Goal: Task Accomplishment & Management: Manage account settings

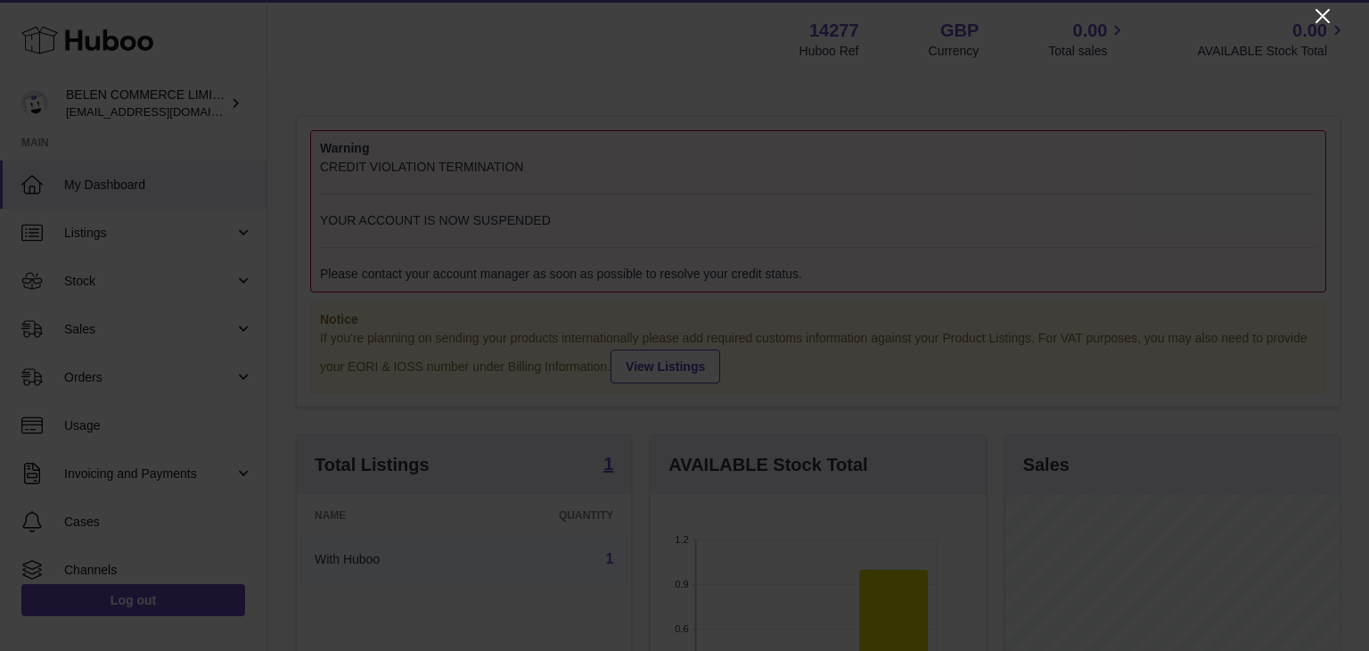
click at [1324, 16] on icon "Close" at bounding box center [1322, 15] width 21 height 21
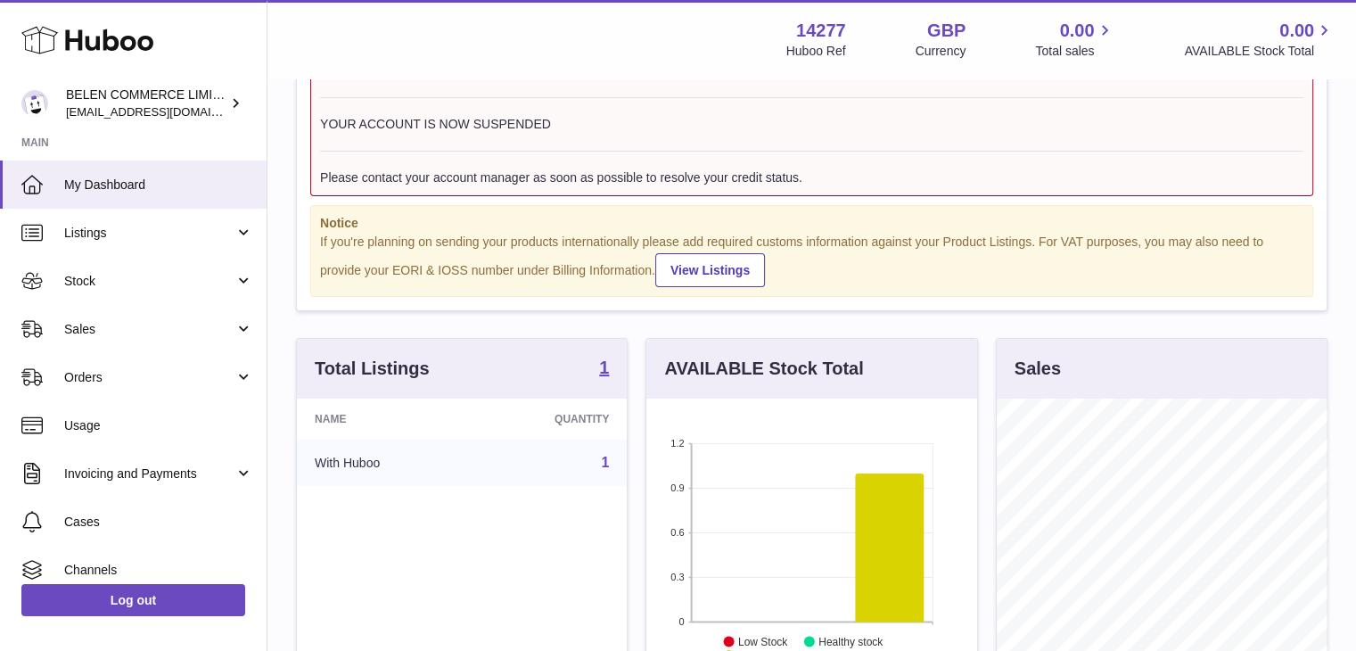
scroll to position [74, 0]
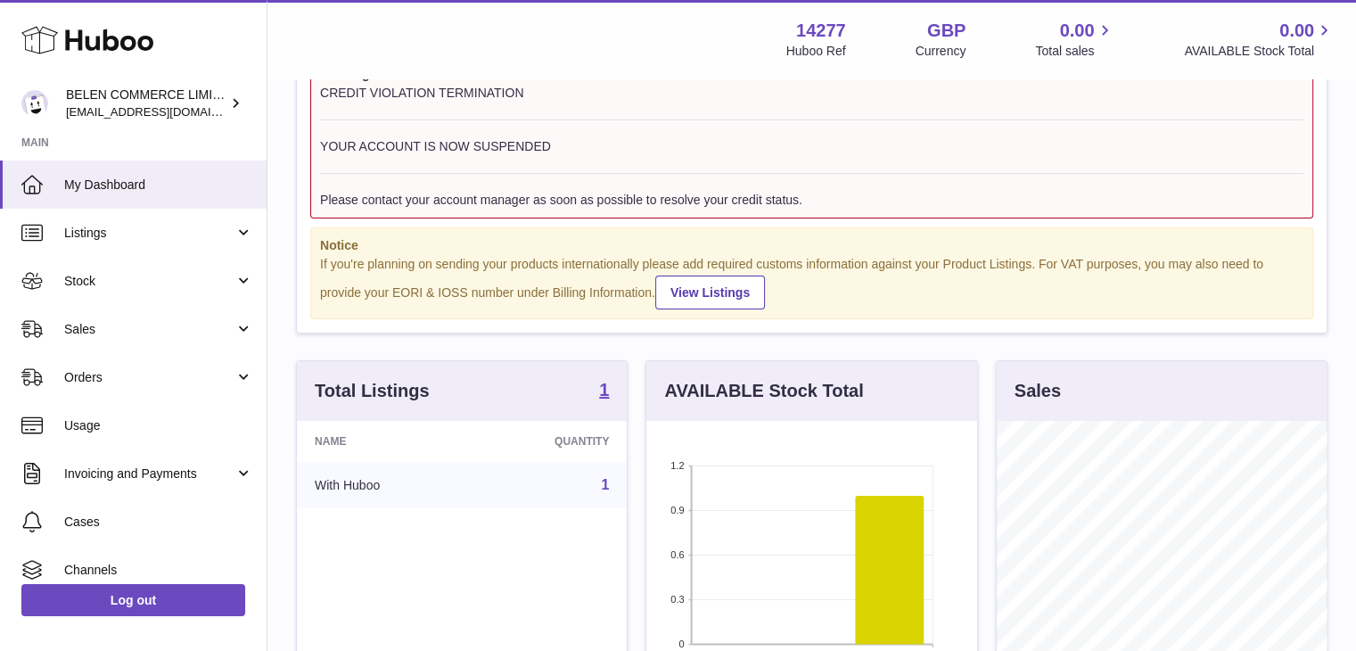
click at [493, 127] on div "CREDIT VIOLATION TERMINATION YOUR ACCOUNT IS NOW SUSPENDED Please contact your …" at bounding box center [811, 147] width 983 height 124
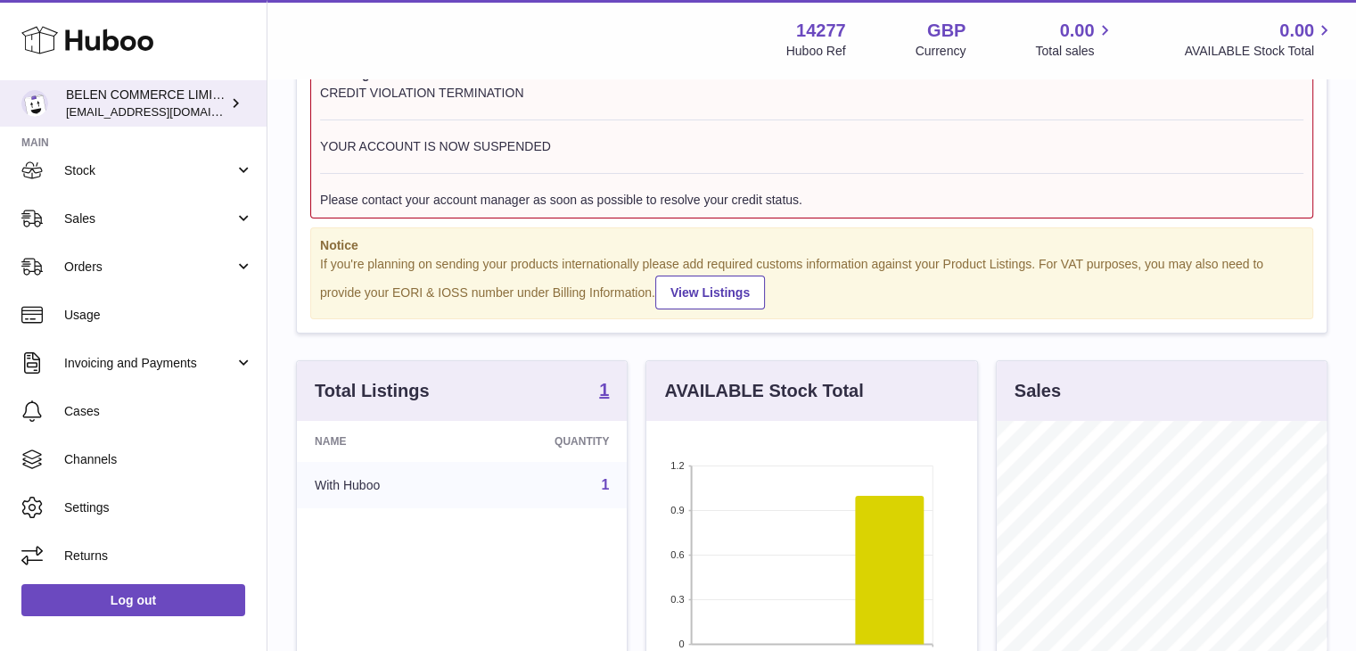
click at [185, 104] on span "[EMAIL_ADDRESS][DOMAIN_NAME]" at bounding box center [164, 111] width 196 height 14
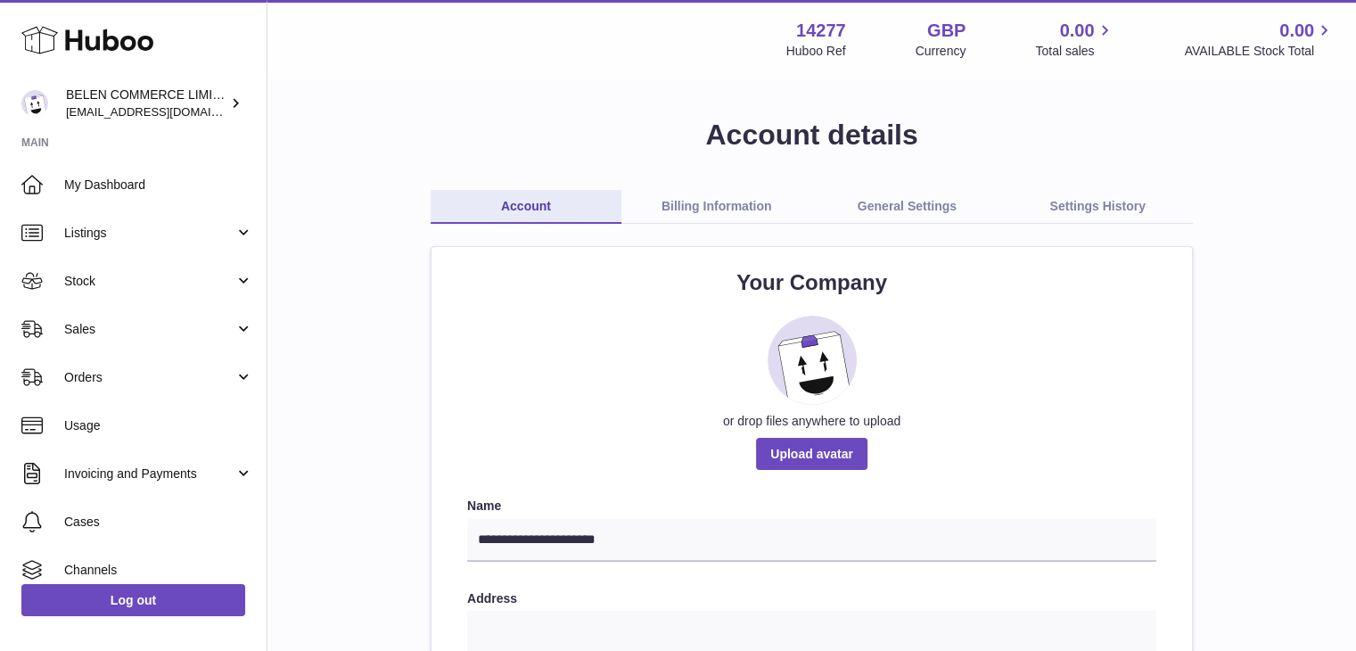
click at [706, 210] on link "Billing Information" at bounding box center [716, 207] width 191 height 34
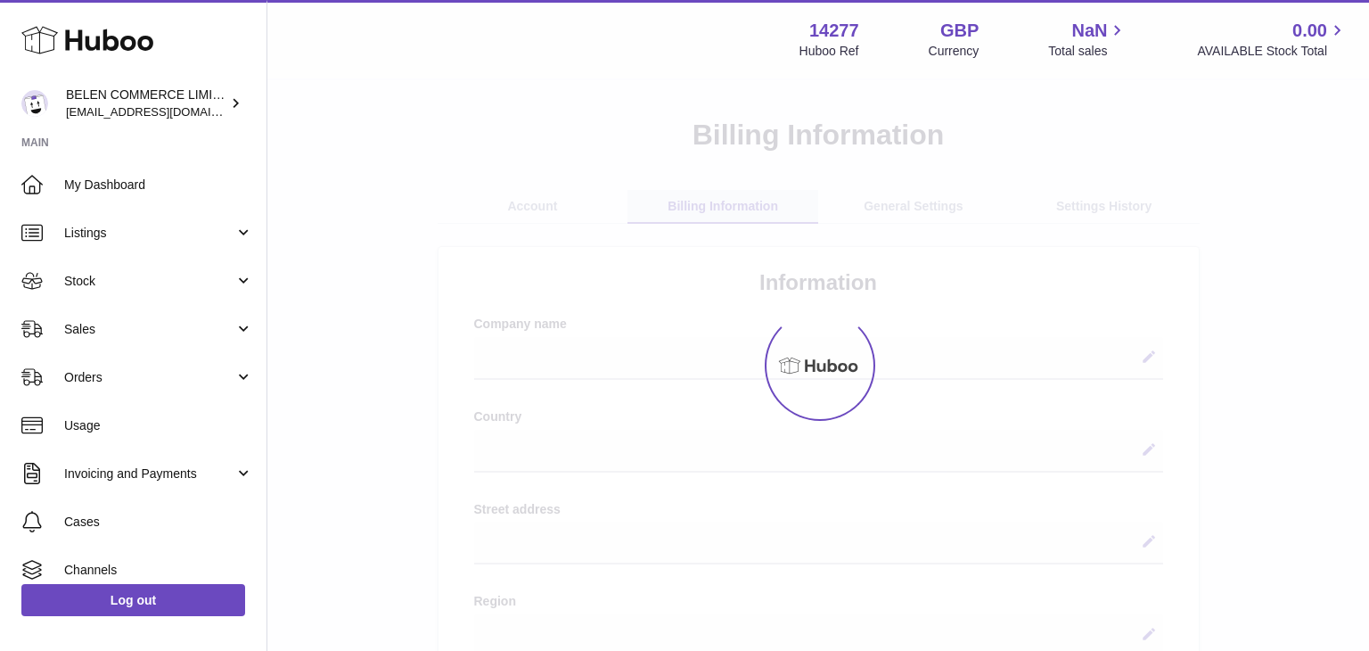
select select
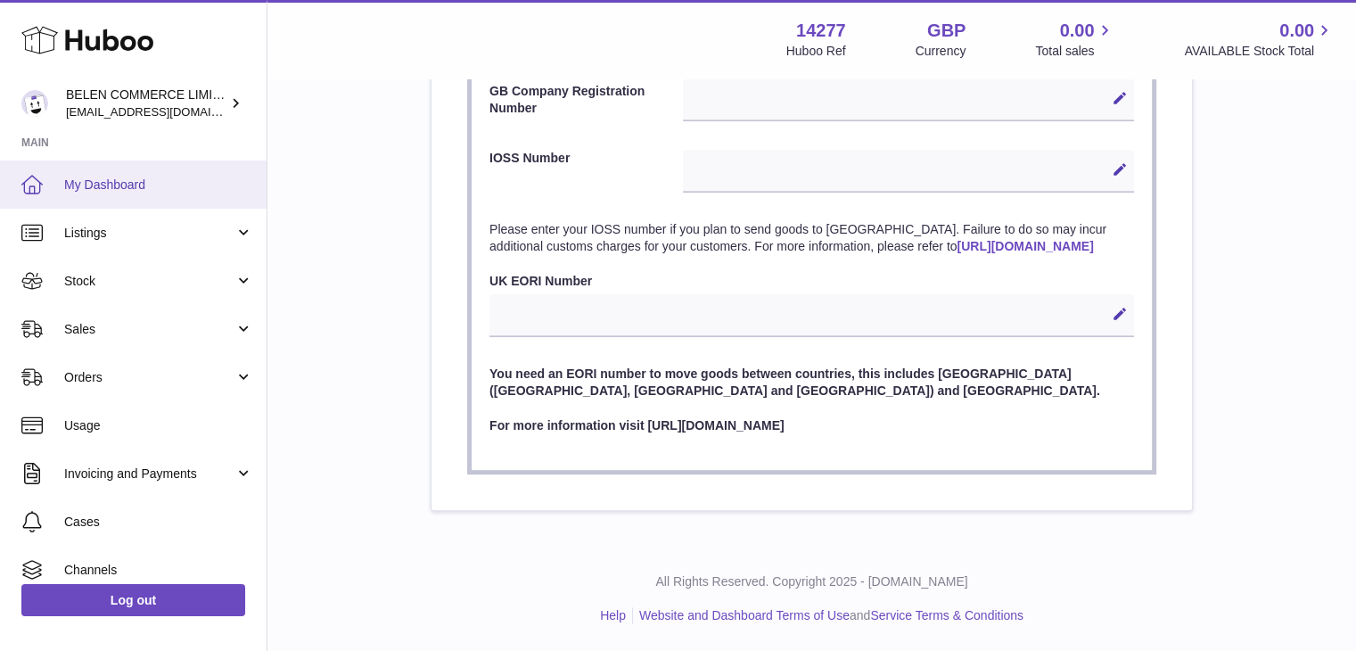
click at [175, 181] on span "My Dashboard" at bounding box center [158, 184] width 189 height 17
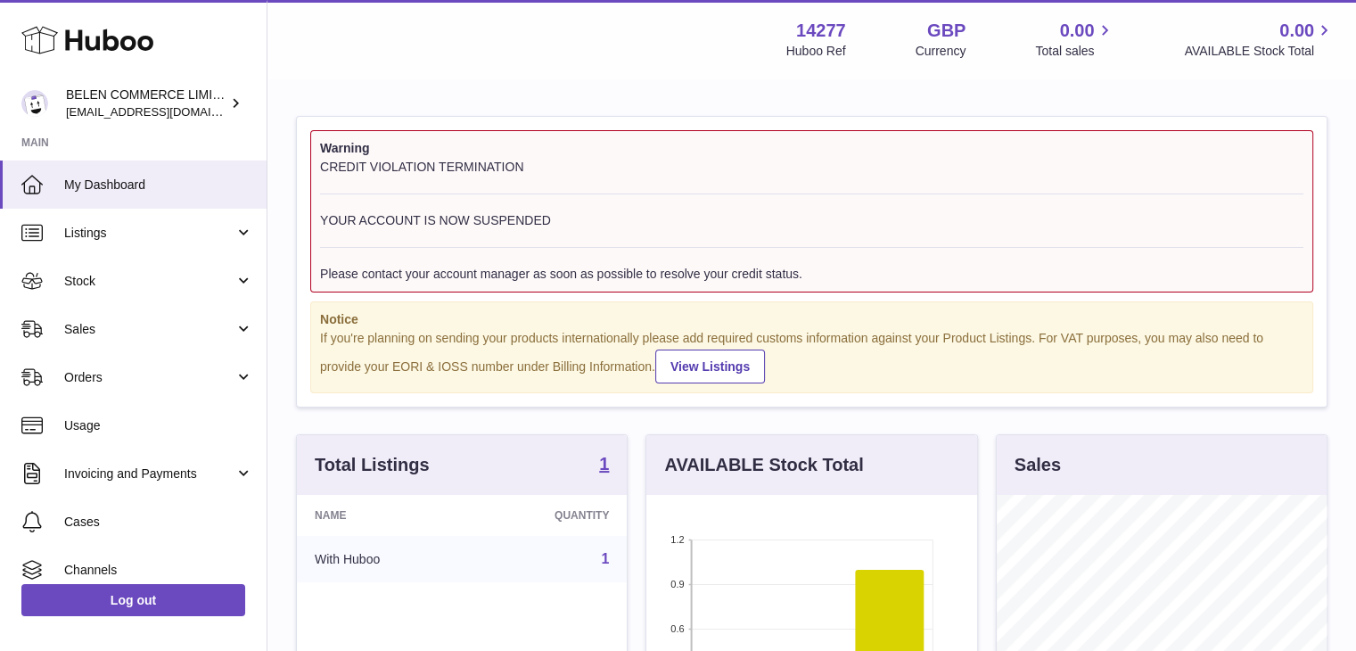
scroll to position [278, 331]
click at [684, 261] on div "CREDIT VIOLATION TERMINATION YOUR ACCOUNT IS NOW SUSPENDED Please contact your …" at bounding box center [811, 221] width 983 height 124
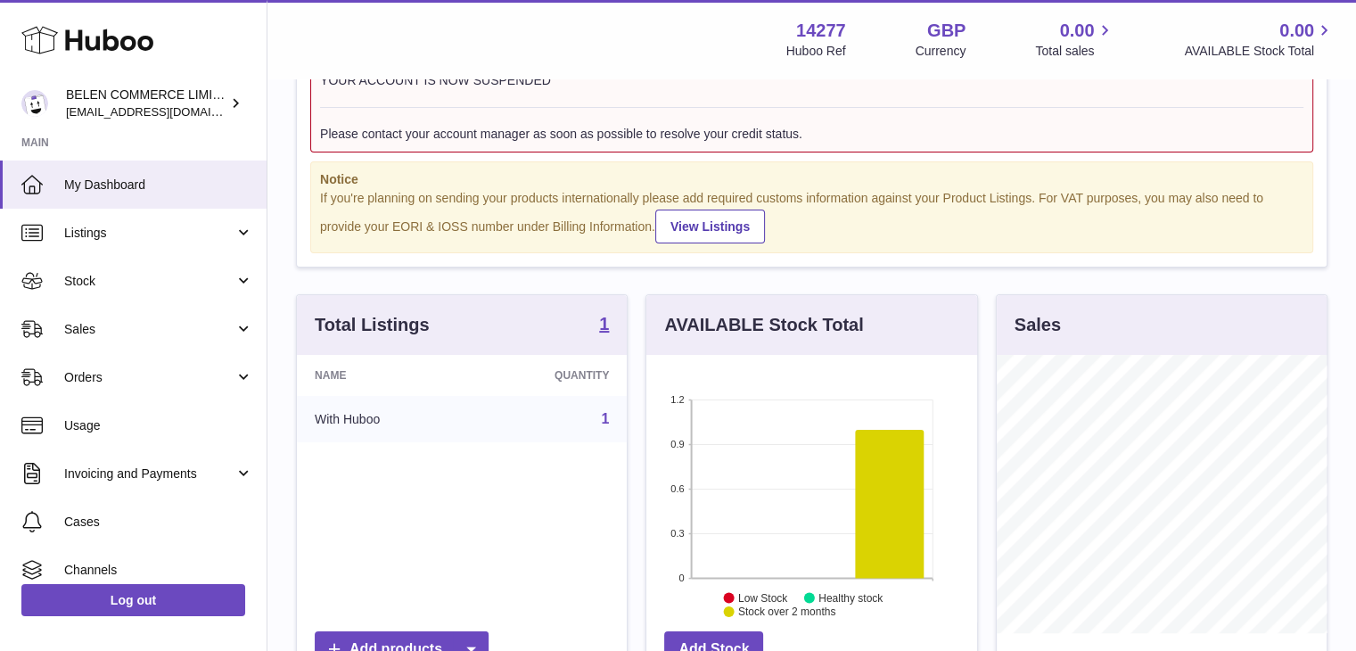
scroll to position [125, 0]
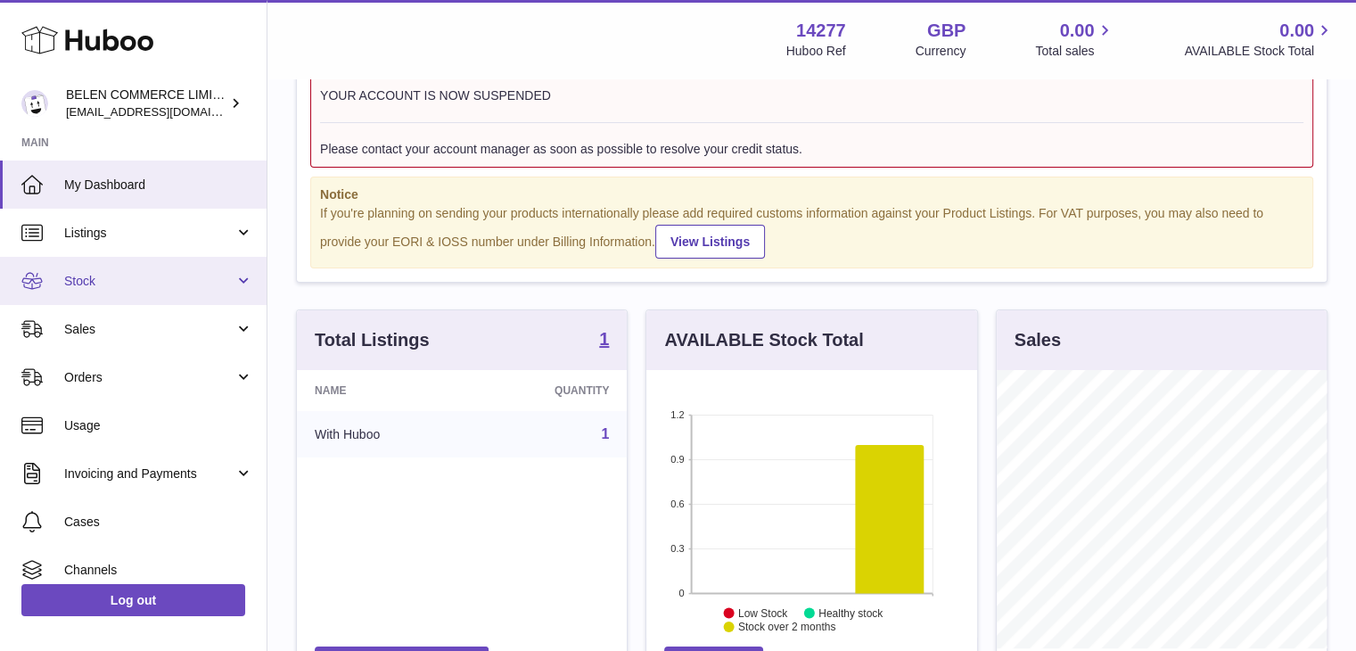
click at [154, 283] on span "Stock" at bounding box center [149, 281] width 170 height 17
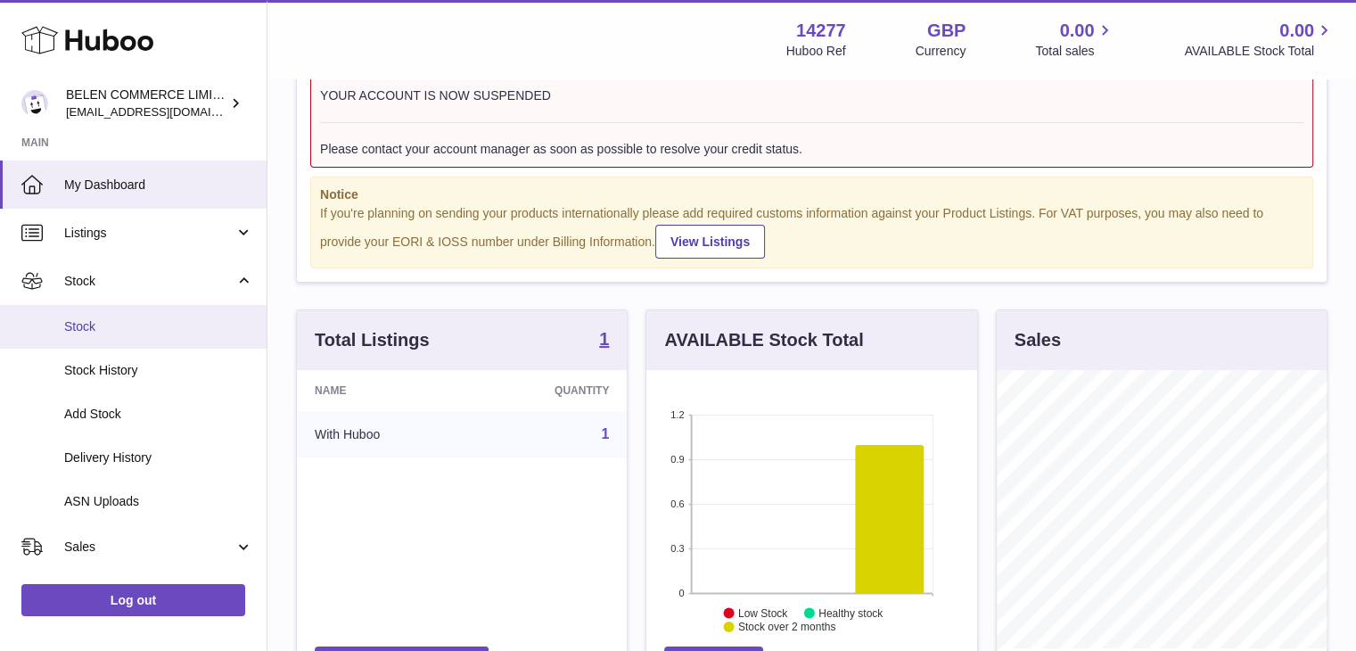
click at [139, 327] on span "Stock" at bounding box center [158, 326] width 189 height 17
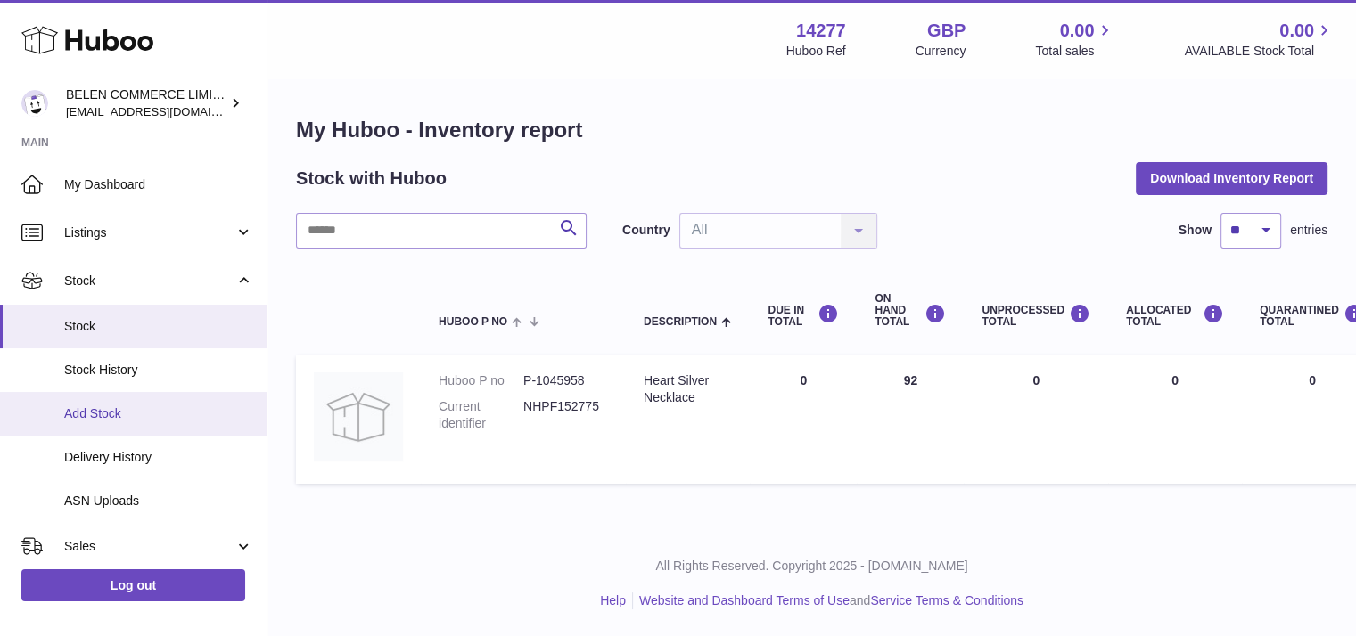
click at [139, 414] on span "Add Stock" at bounding box center [158, 414] width 189 height 17
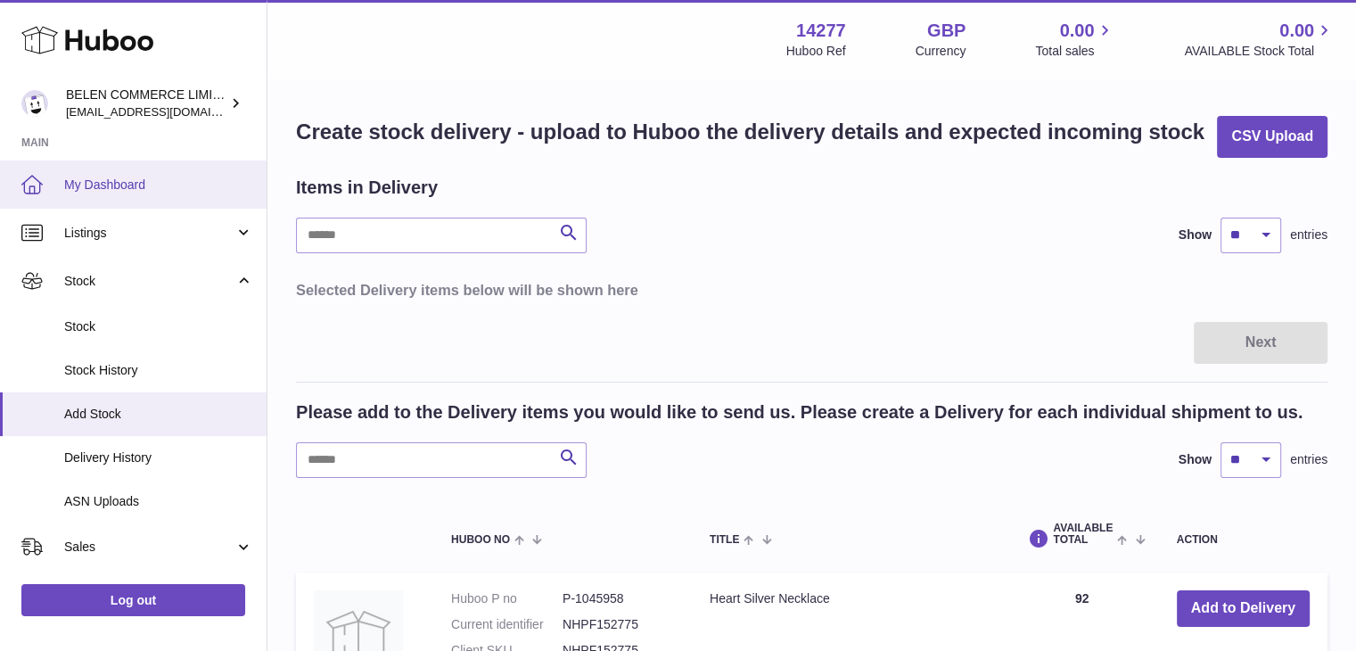
click at [71, 196] on link "My Dashboard" at bounding box center [133, 184] width 266 height 48
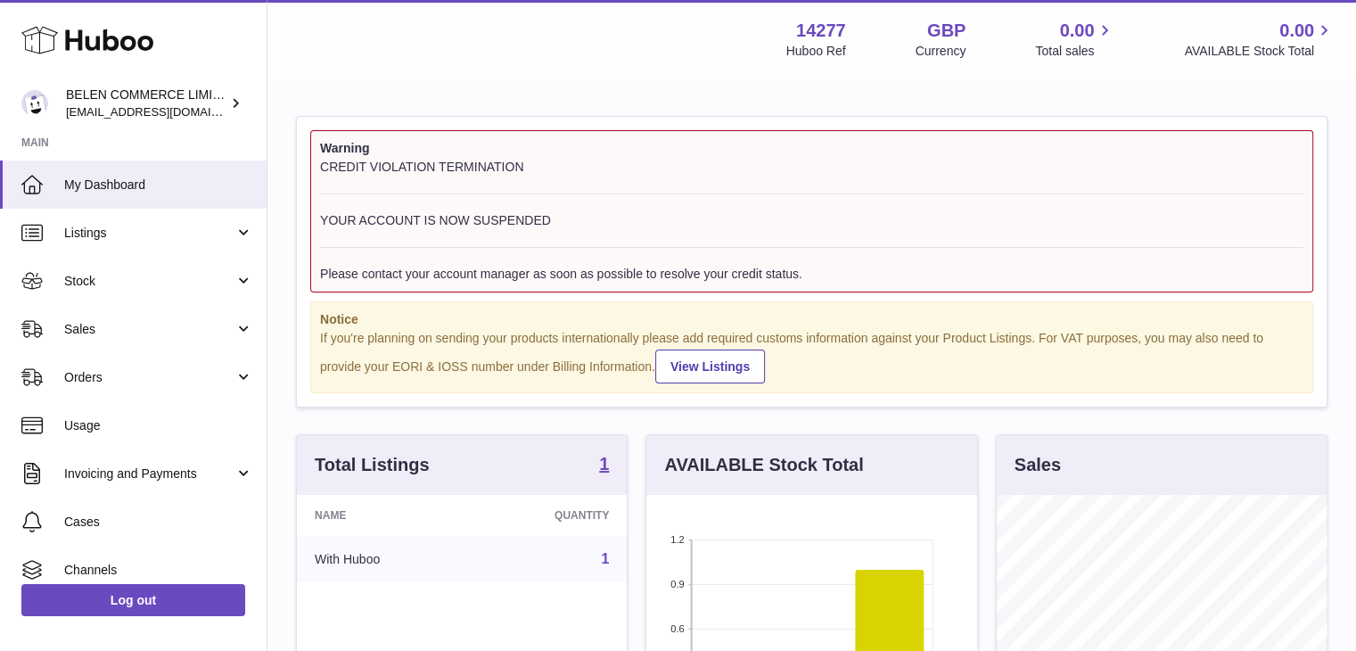
scroll to position [278, 331]
click at [214, 103] on div "BELEN COMMERCE LIMITED zenmindcoeu@gmail.com" at bounding box center [146, 103] width 160 height 34
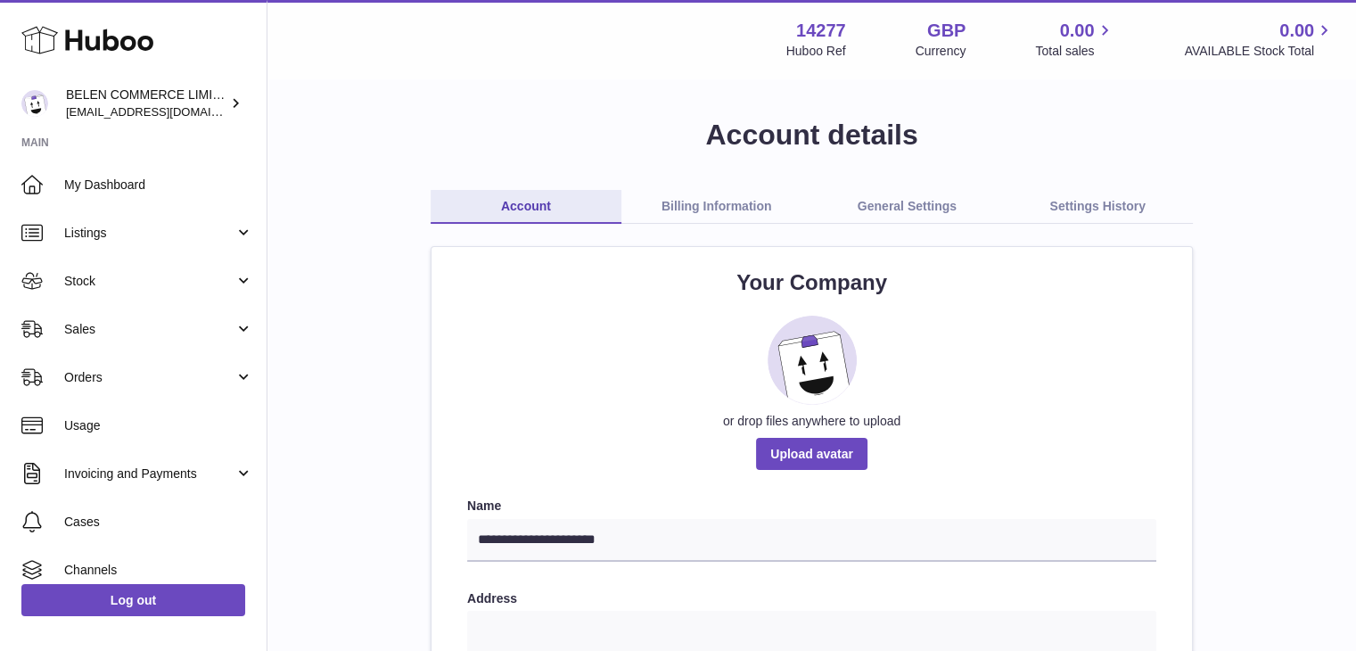
click at [1130, 213] on link "Settings History" at bounding box center [1097, 207] width 191 height 34
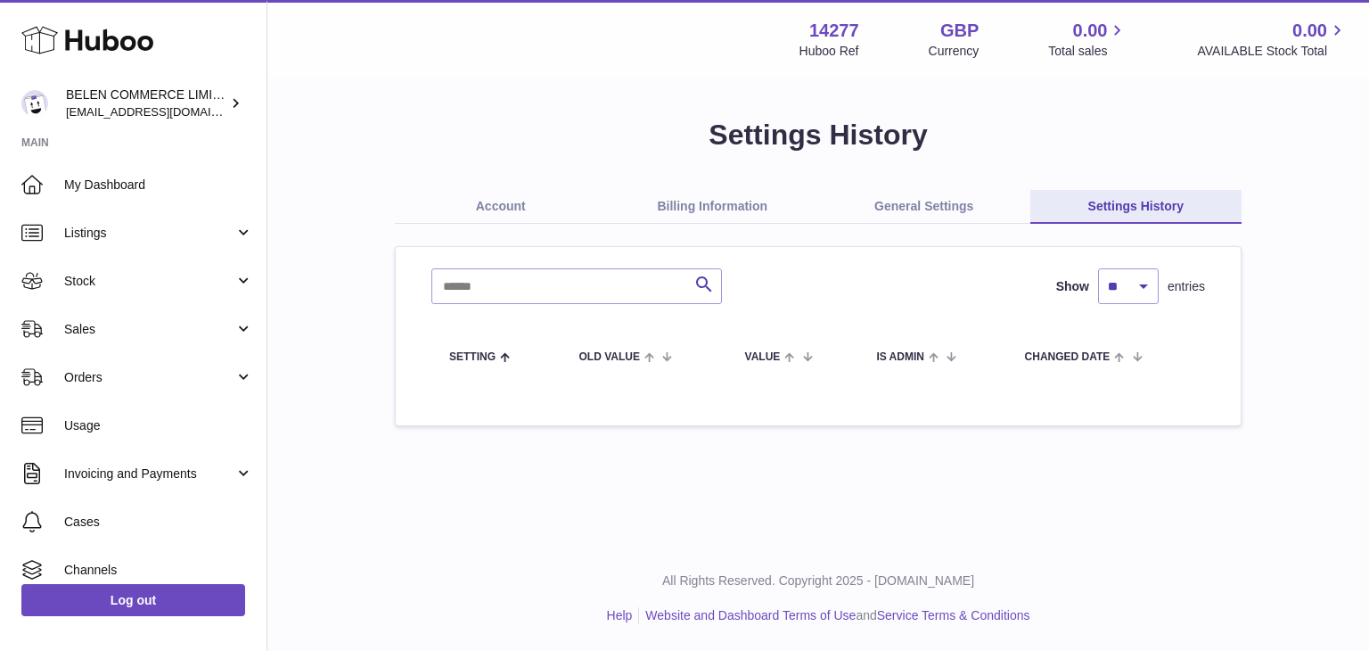
click at [895, 196] on link "General Settings" at bounding box center [924, 207] width 212 height 34
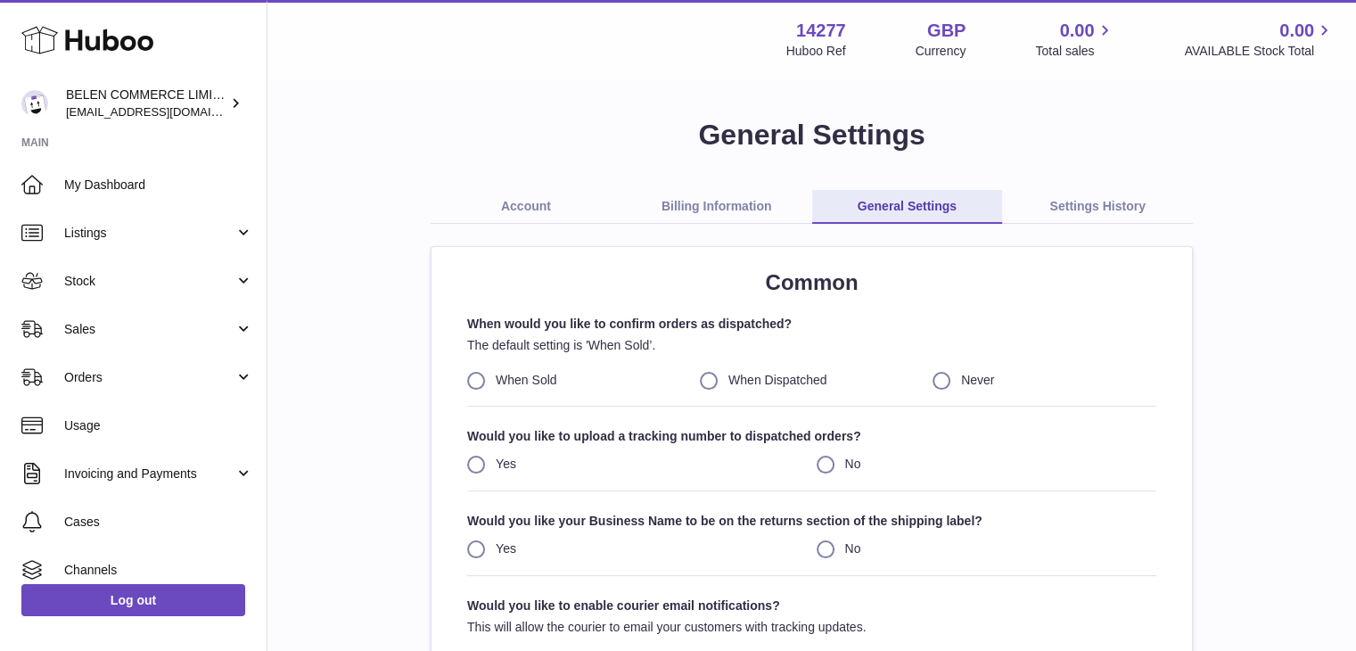
click at [674, 193] on link "Billing Information" at bounding box center [716, 207] width 191 height 34
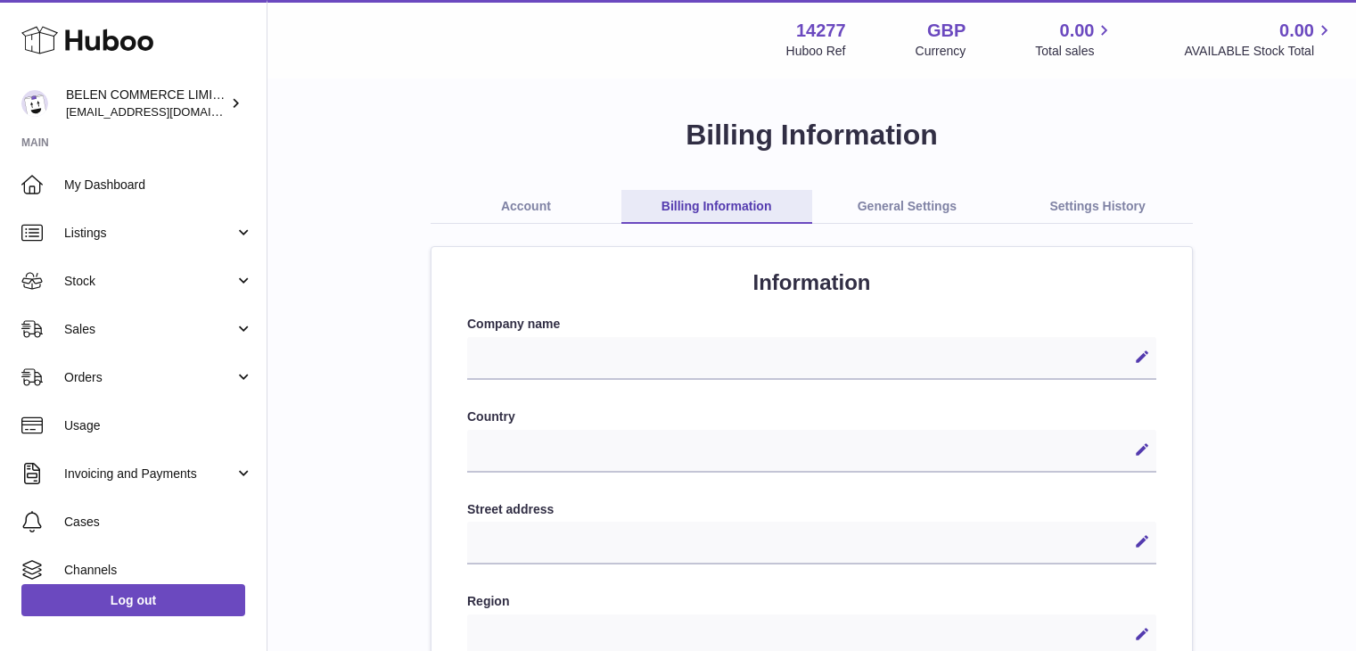
select select
click at [522, 198] on link "Account" at bounding box center [525, 207] width 191 height 34
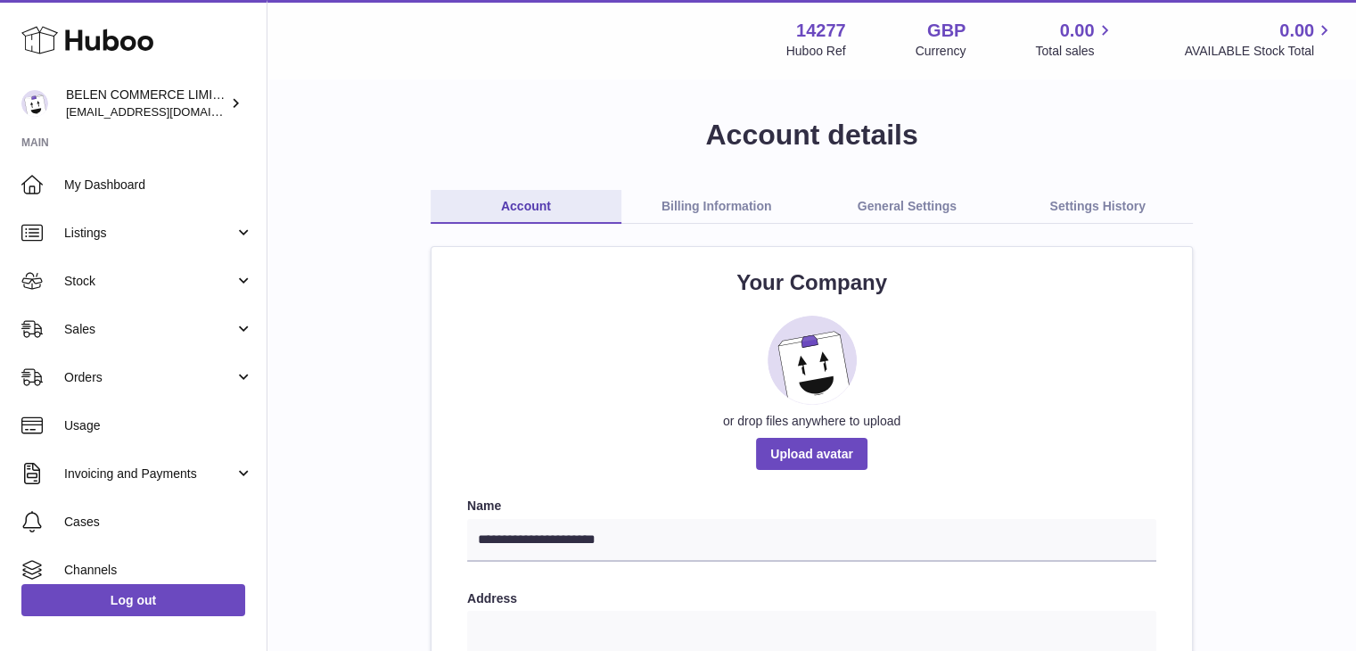
scroll to position [111, 0]
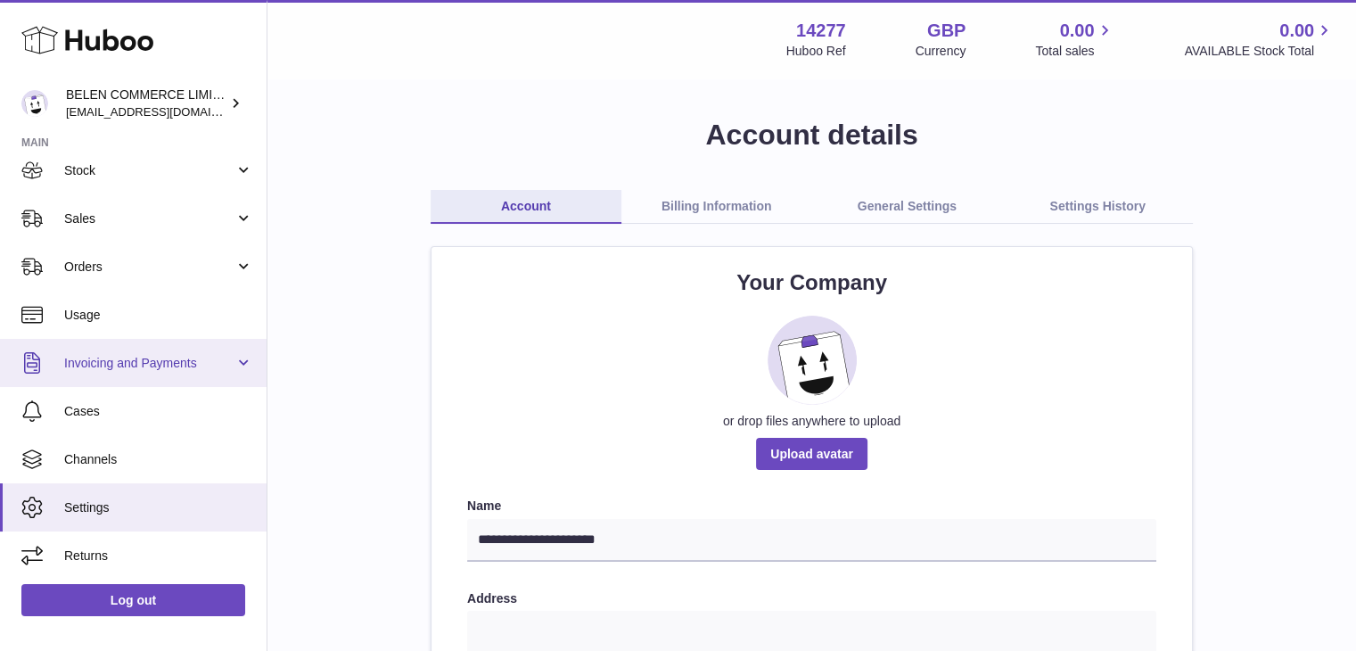
click at [168, 361] on span "Invoicing and Payments" at bounding box center [149, 363] width 170 height 17
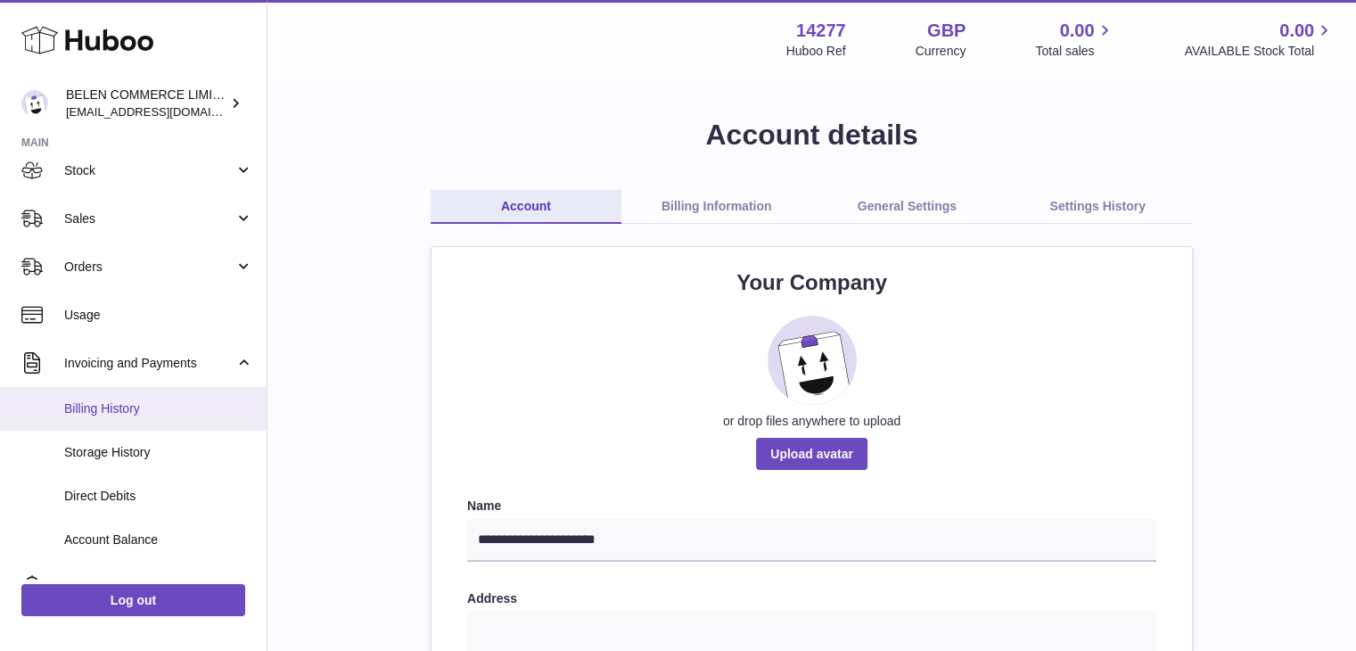
click at [147, 408] on span "Billing History" at bounding box center [158, 408] width 189 height 17
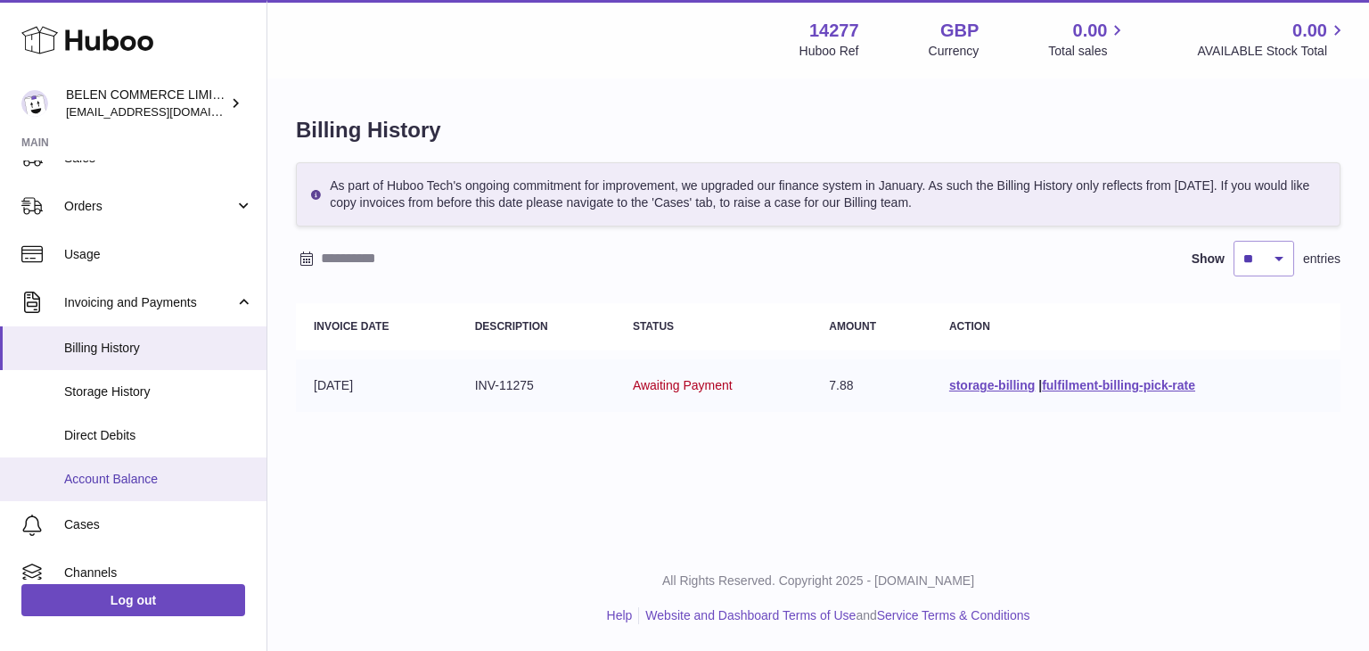
scroll to position [175, 0]
click at [175, 469] on span "Account Balance" at bounding box center [158, 475] width 189 height 17
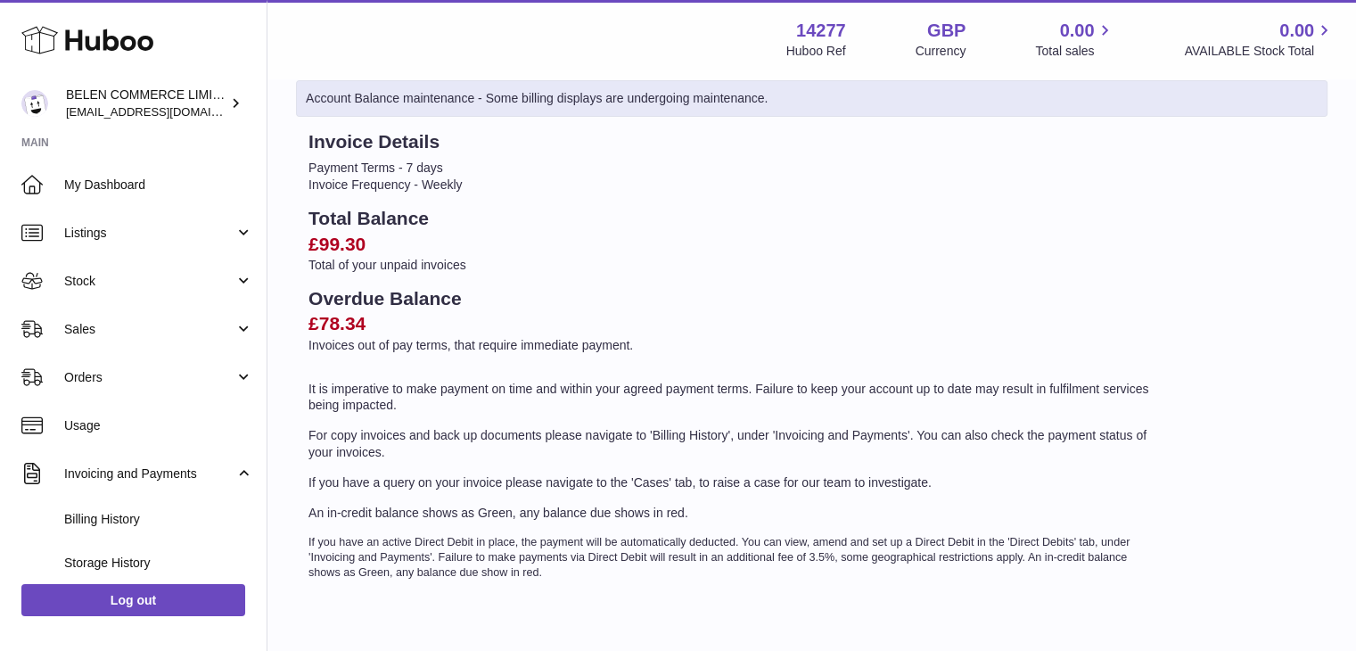
scroll to position [71, 0]
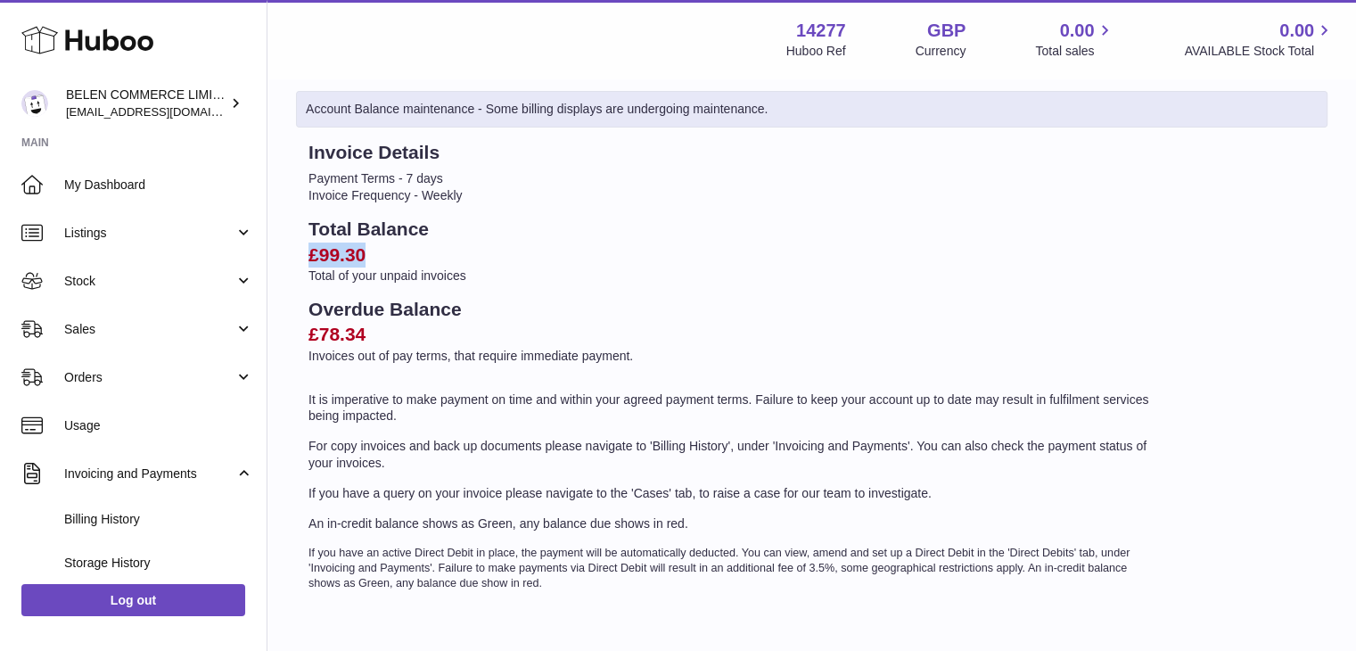
drag, startPoint x: 310, startPoint y: 250, endPoint x: 361, endPoint y: 254, distance: 51.0
click at [361, 254] on h2 "£99.30" at bounding box center [732, 254] width 848 height 25
click at [504, 291] on div "Invoice Details Payment Terms - 7 days Invoice Frequency - Weekly Total Balance…" at bounding box center [732, 365] width 873 height 451
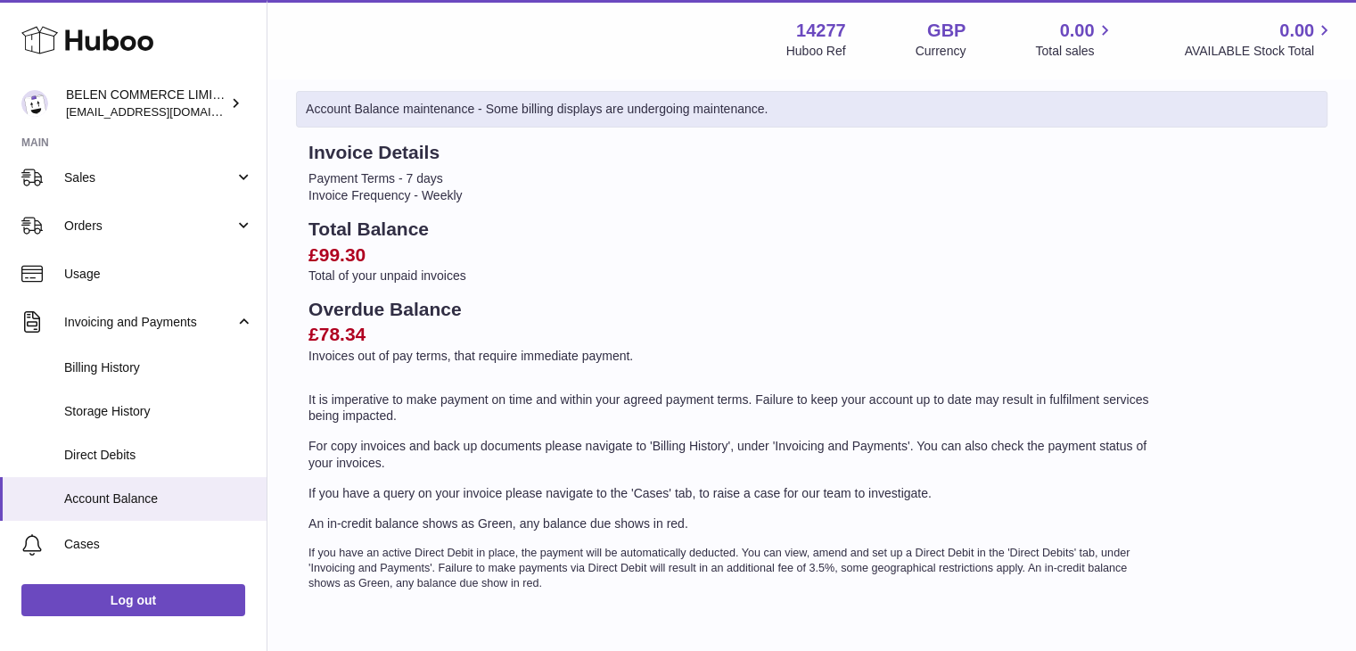
scroll to position [176, 0]
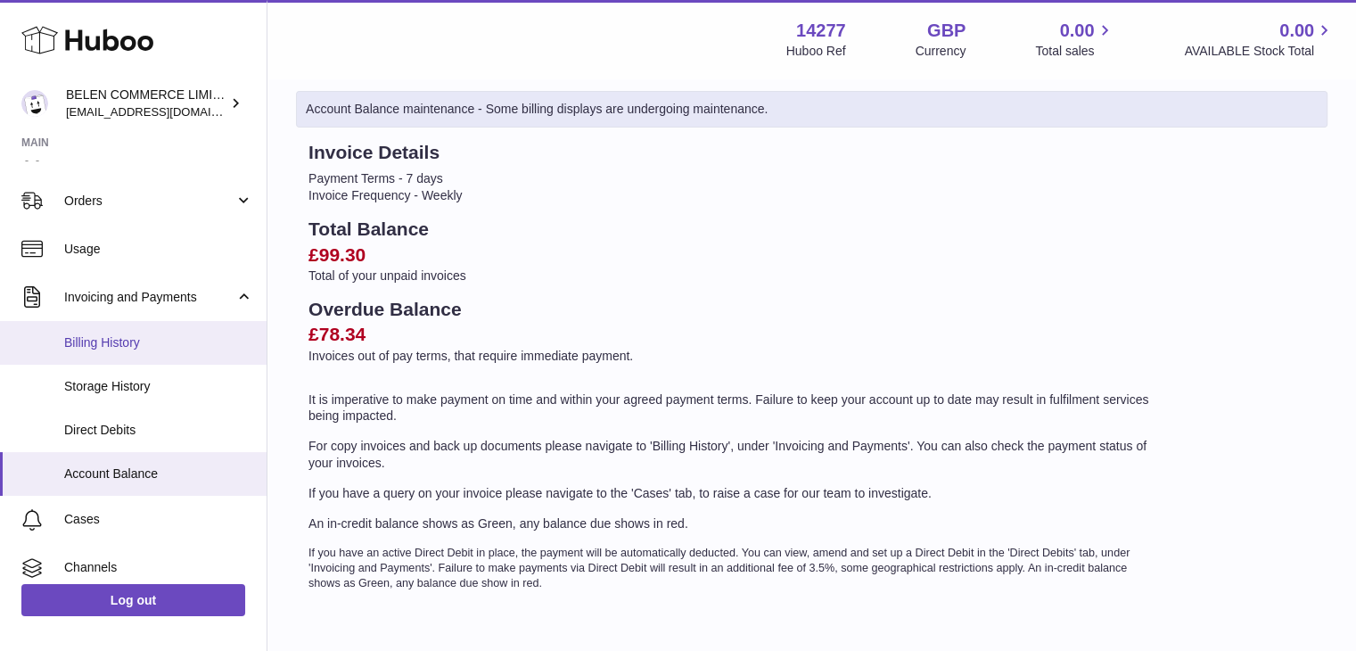
click at [187, 347] on span "Billing History" at bounding box center [158, 342] width 189 height 17
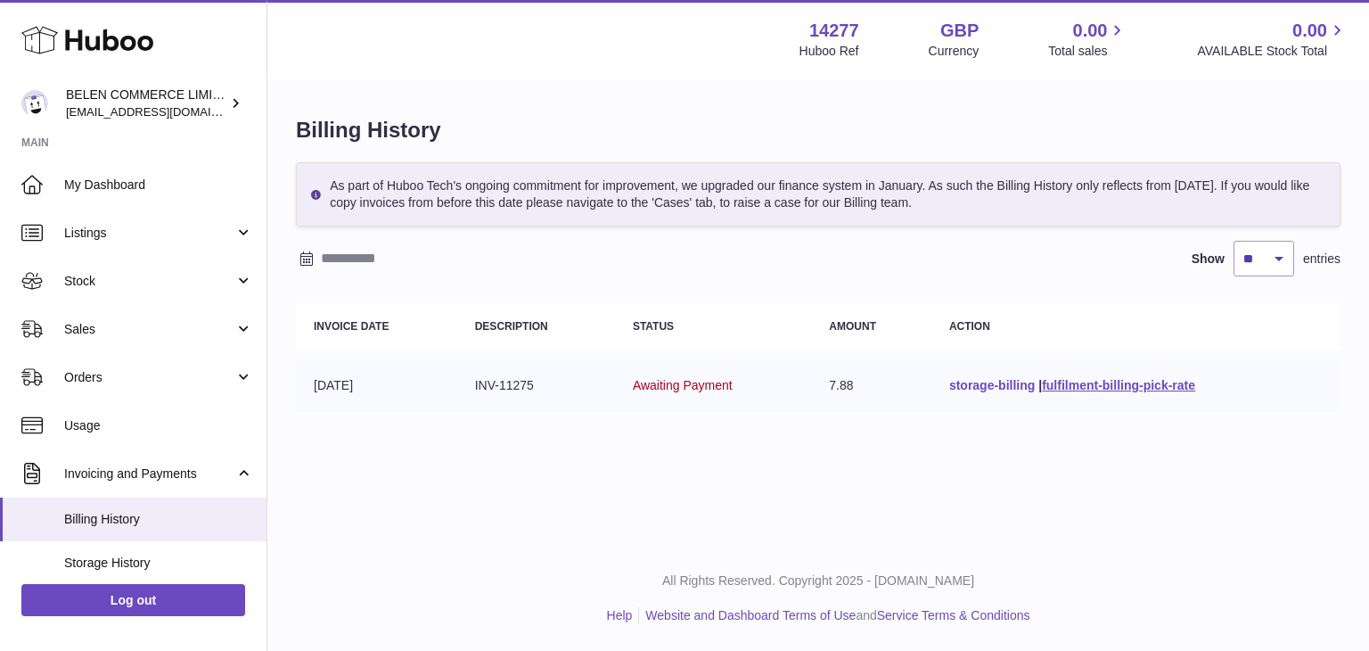
click at [1001, 386] on link "storage-billing" at bounding box center [992, 385] width 86 height 14
click at [1057, 381] on link "fulfilment-billing-pick-rate" at bounding box center [1118, 385] width 153 height 14
click at [681, 381] on span "Awaiting Payment" at bounding box center [683, 385] width 100 height 14
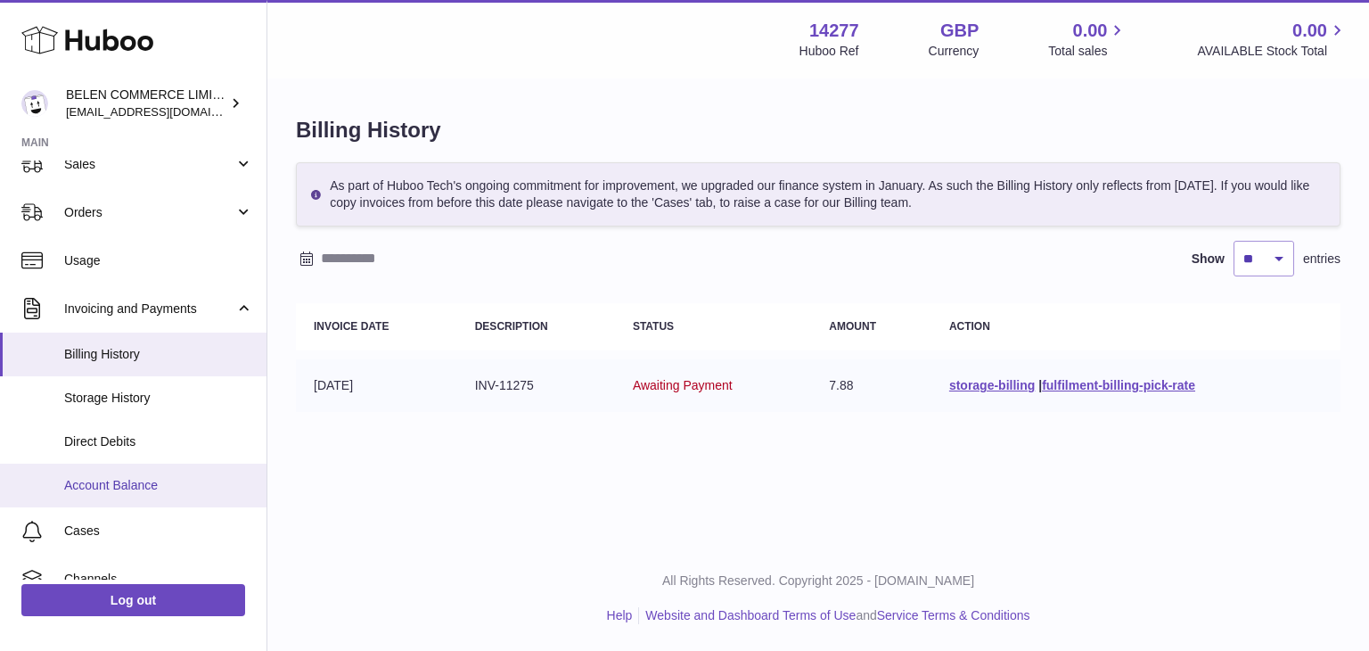
scroll to position [171, 0]
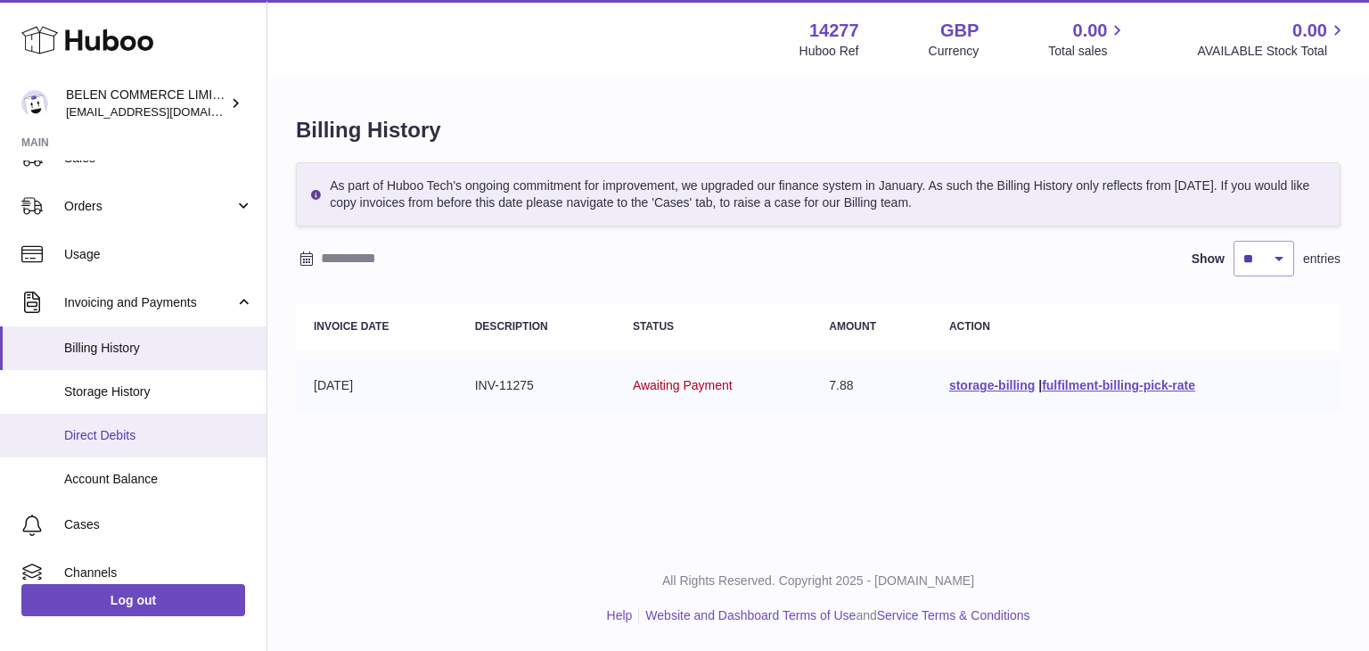
click at [186, 429] on span "Direct Debits" at bounding box center [158, 435] width 189 height 17
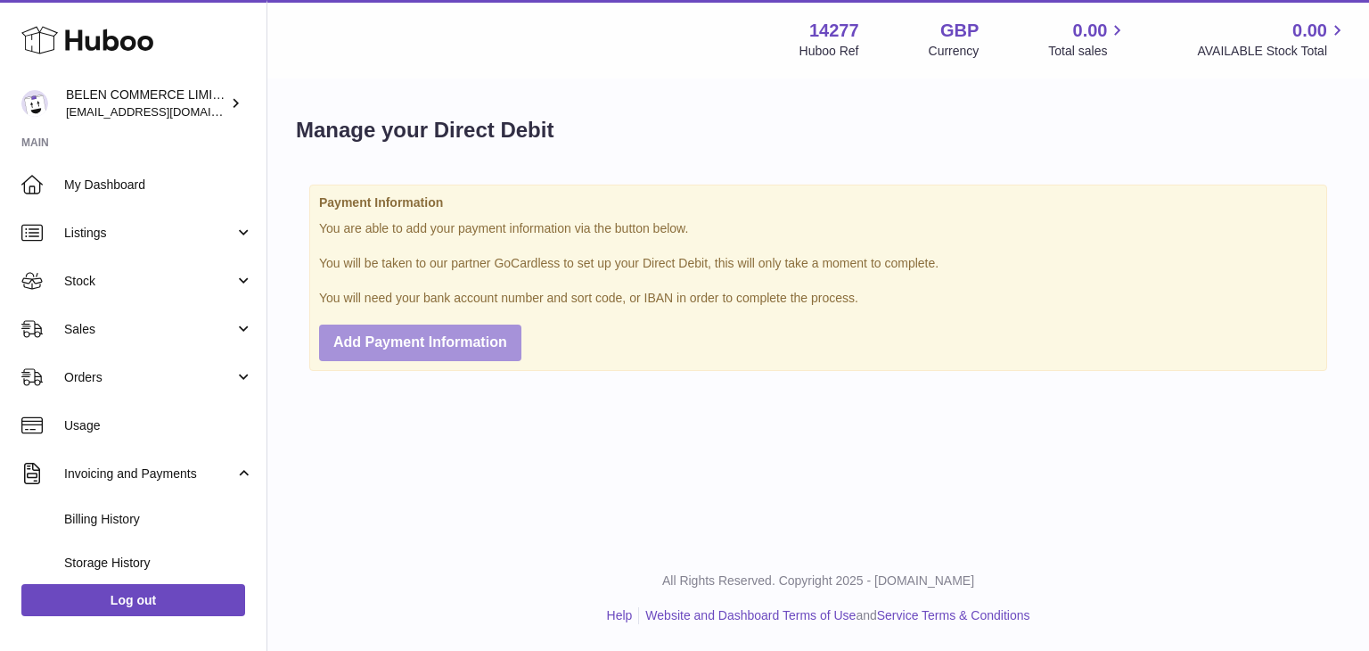
click at [467, 334] on span "Add Payment Information" at bounding box center [420, 341] width 174 height 15
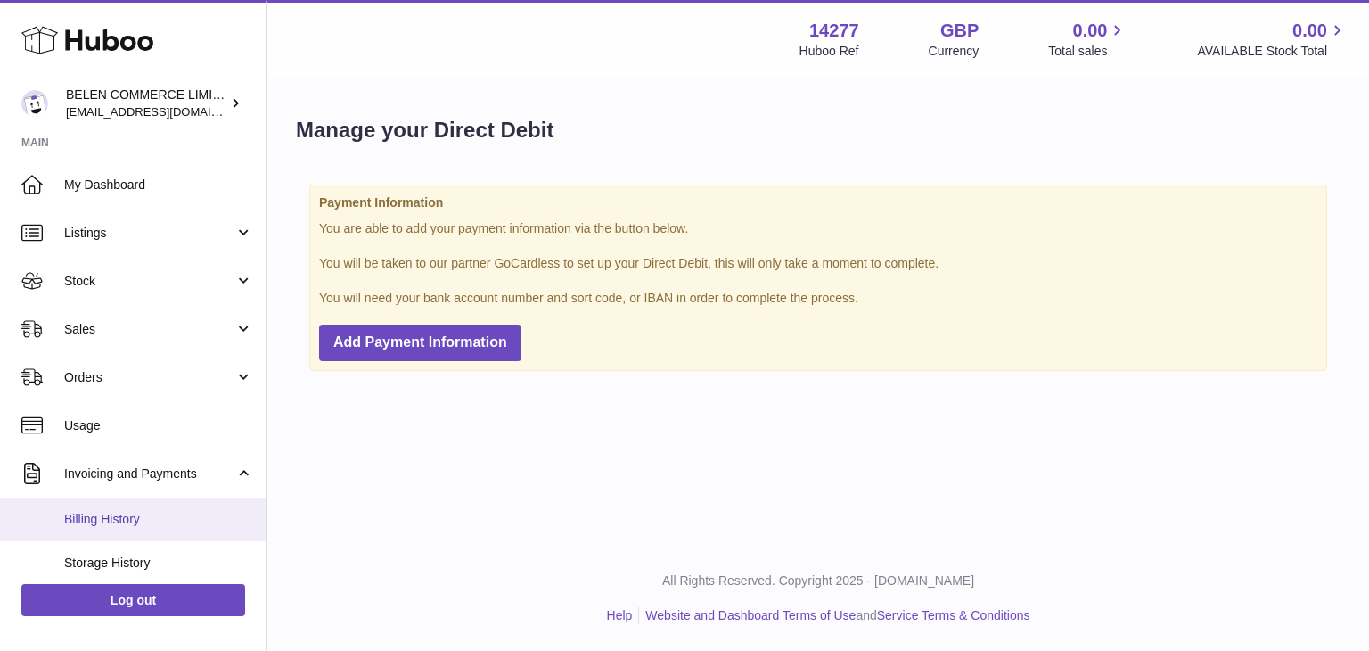
click at [150, 518] on span "Billing History" at bounding box center [158, 519] width 189 height 17
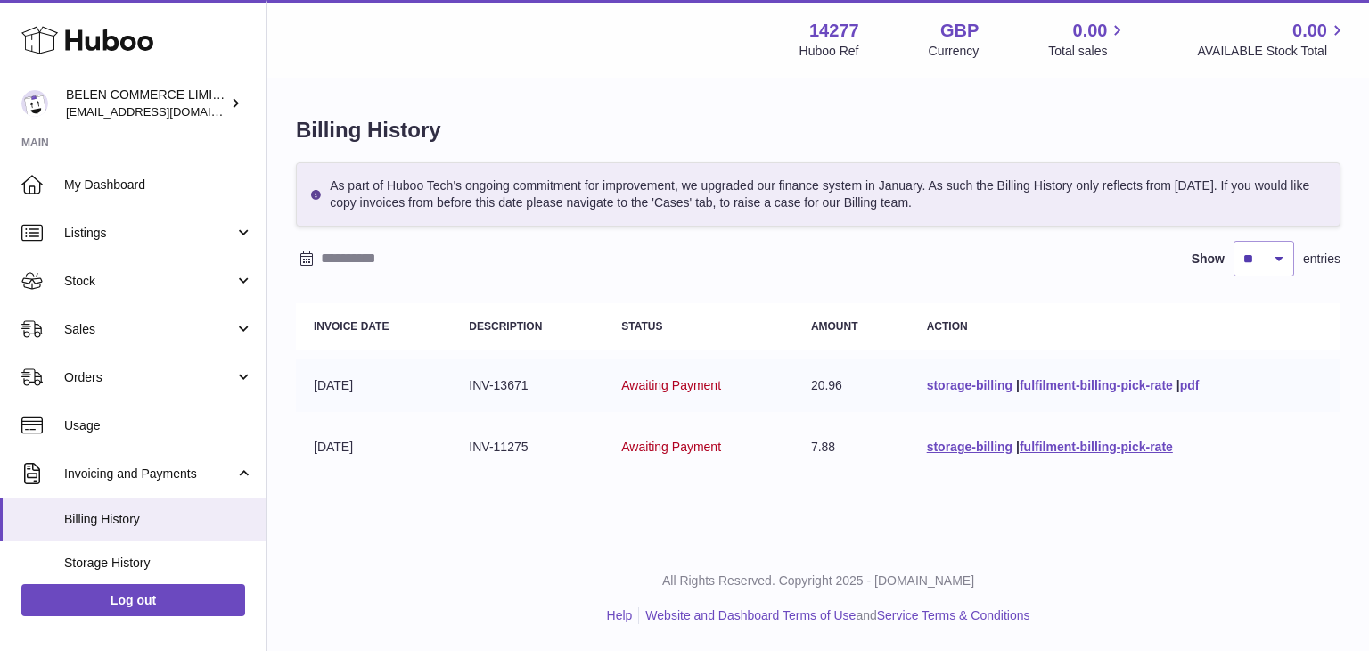
click at [674, 378] on span "Awaiting Payment" at bounding box center [671, 385] width 100 height 14
drag, startPoint x: 267, startPoint y: 379, endPoint x: 267, endPoint y: 413, distance: 33.9
click at [267, 413] on div "Billing History As part of Huboo Tech's ongoing commitment for improvement, we …" at bounding box center [818, 299] width 1102 height 438
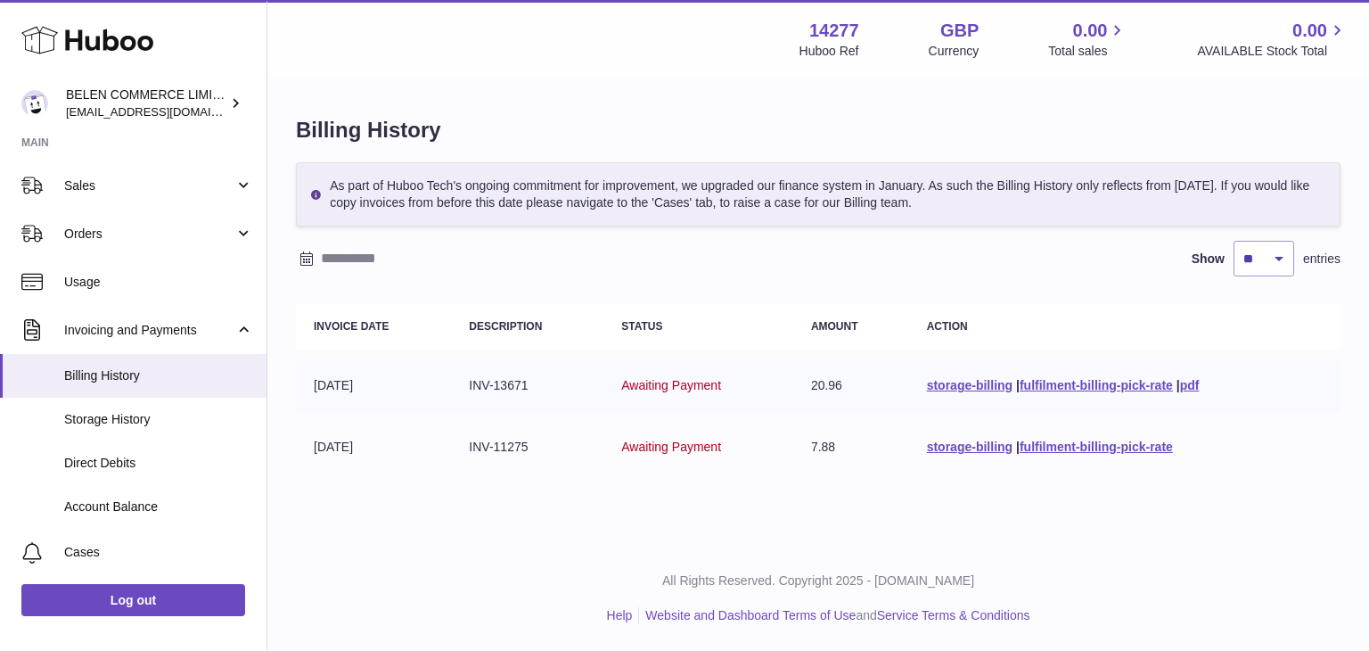
scroll to position [143, 0]
click at [645, 381] on span "Awaiting Payment" at bounding box center [671, 385] width 100 height 14
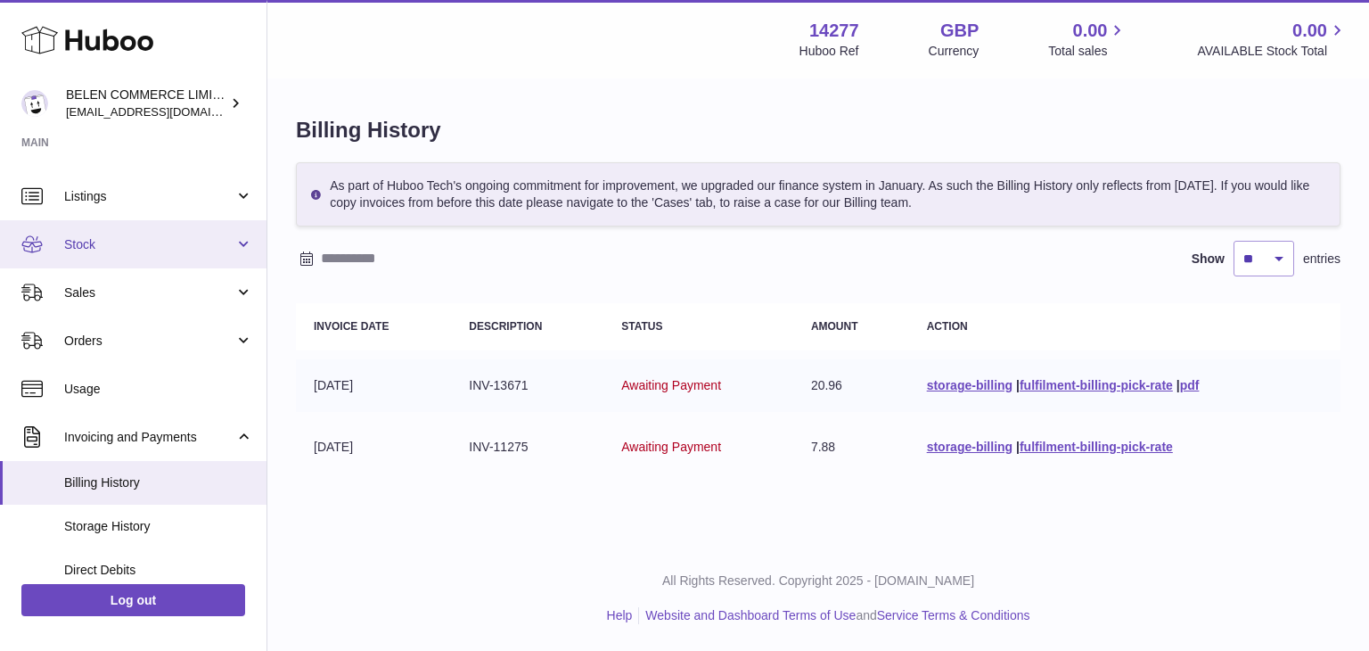
scroll to position [0, 0]
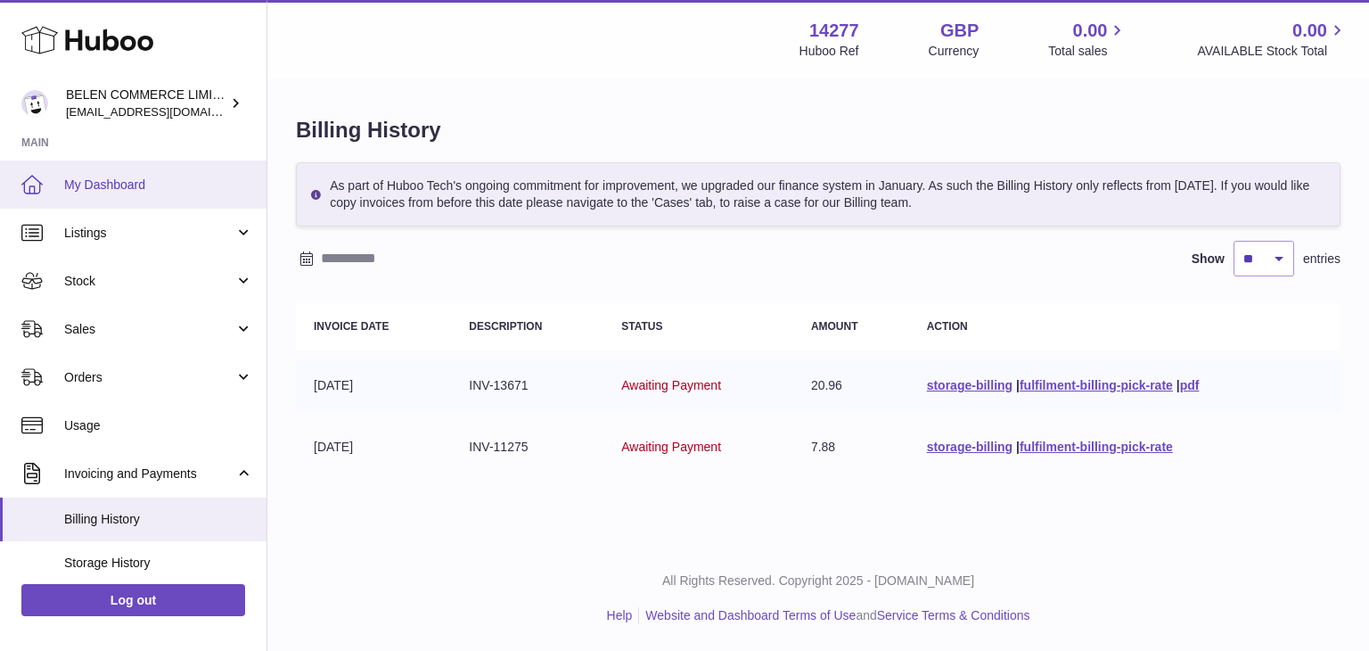
click at [140, 204] on link "My Dashboard" at bounding box center [133, 184] width 266 height 48
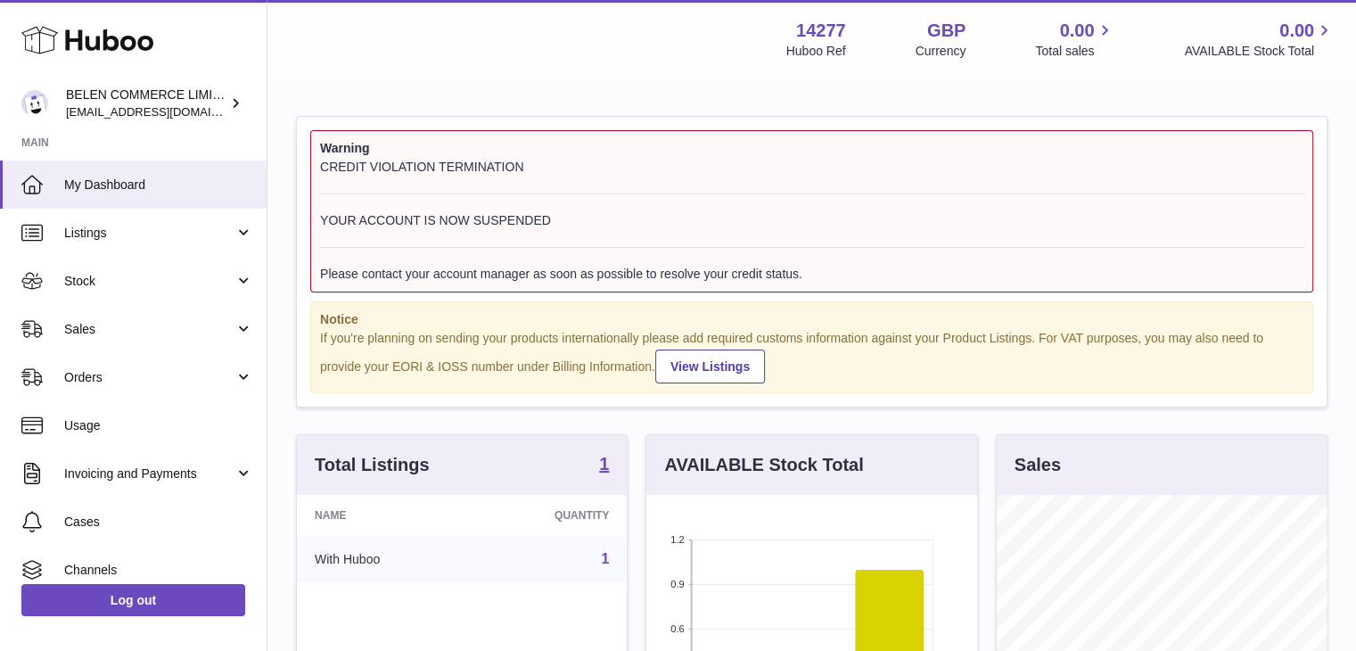
click at [446, 226] on div "CREDIT VIOLATION TERMINATION YOUR ACCOUNT IS NOW SUSPENDED Please contact your …" at bounding box center [811, 221] width 983 height 124
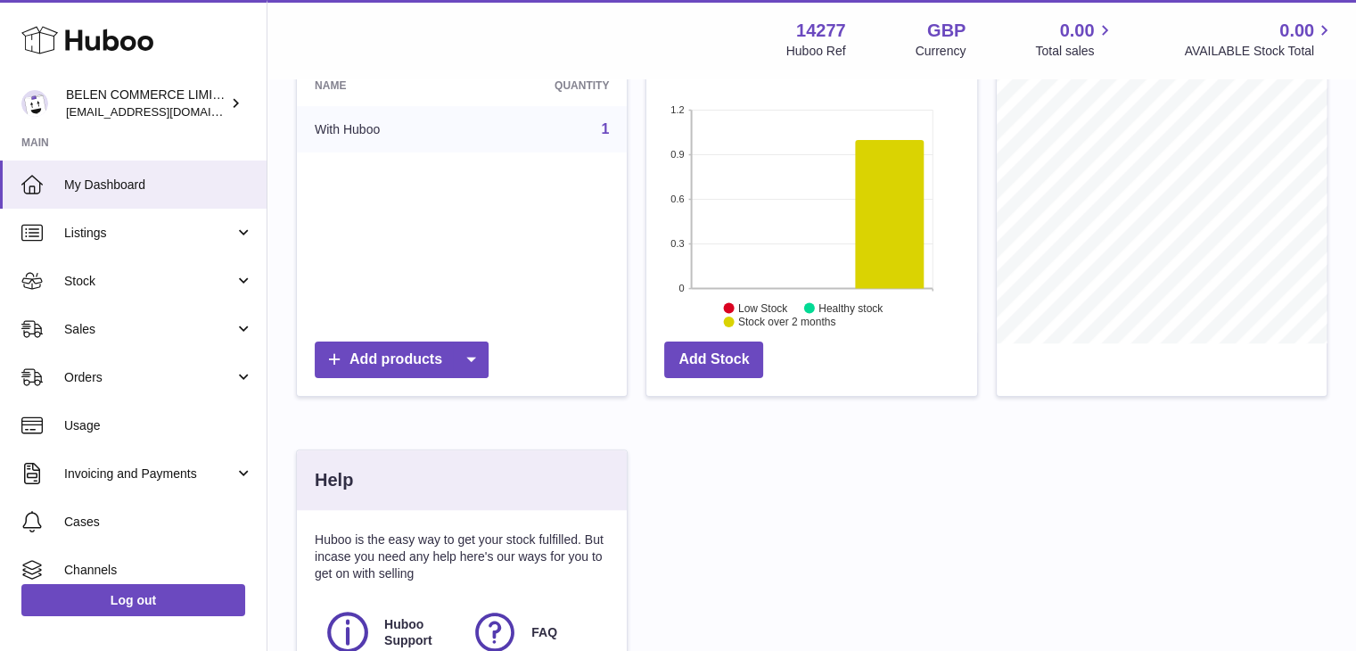
scroll to position [421, 0]
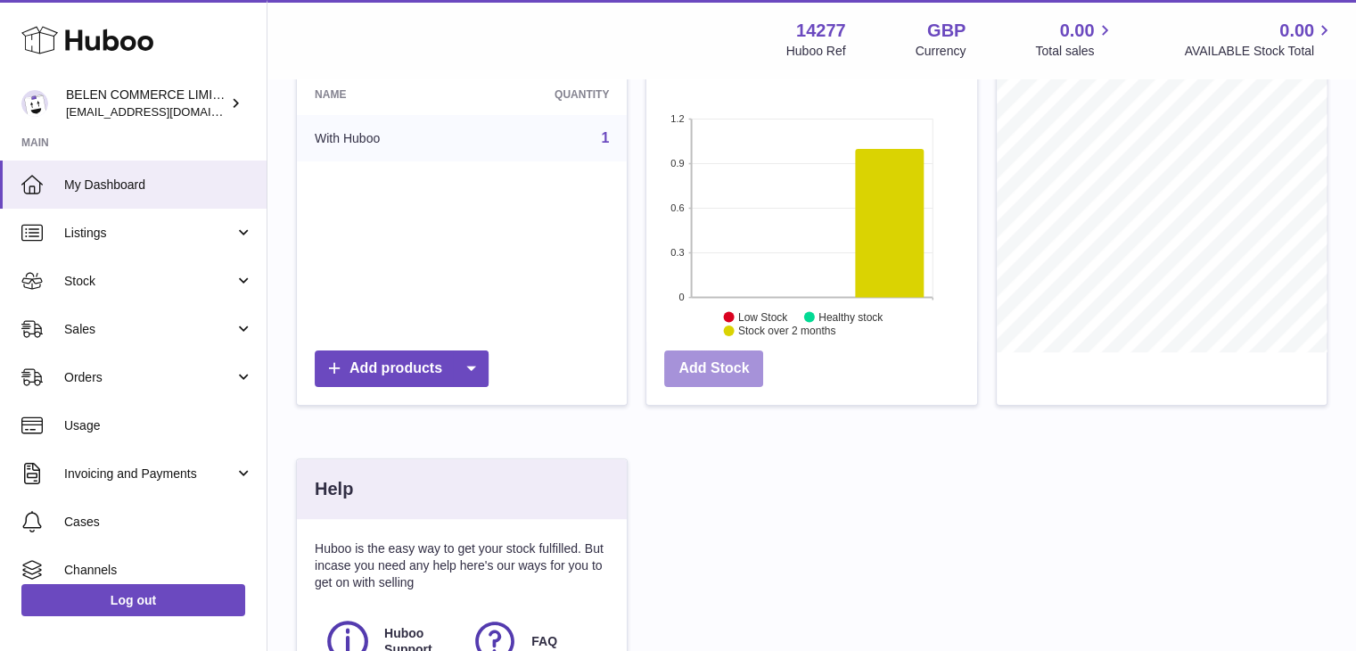
click at [706, 364] on link "Add Stock" at bounding box center [713, 368] width 99 height 37
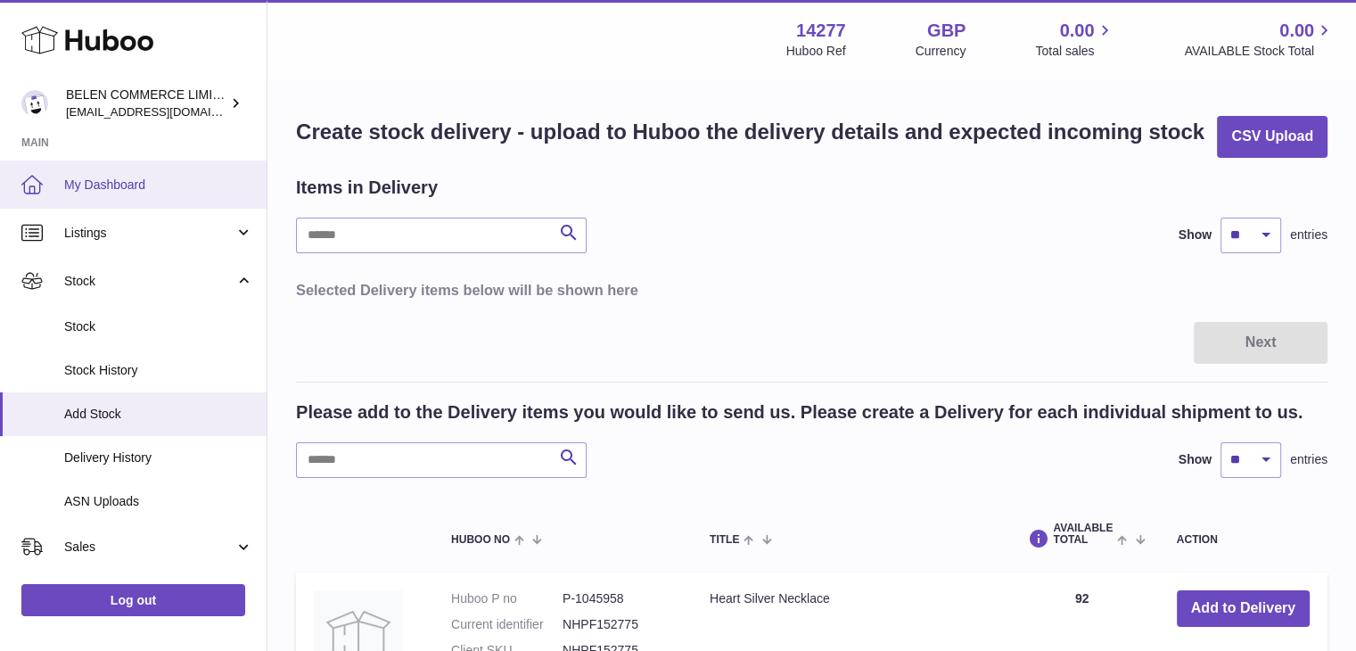
click at [143, 187] on span "My Dashboard" at bounding box center [158, 184] width 189 height 17
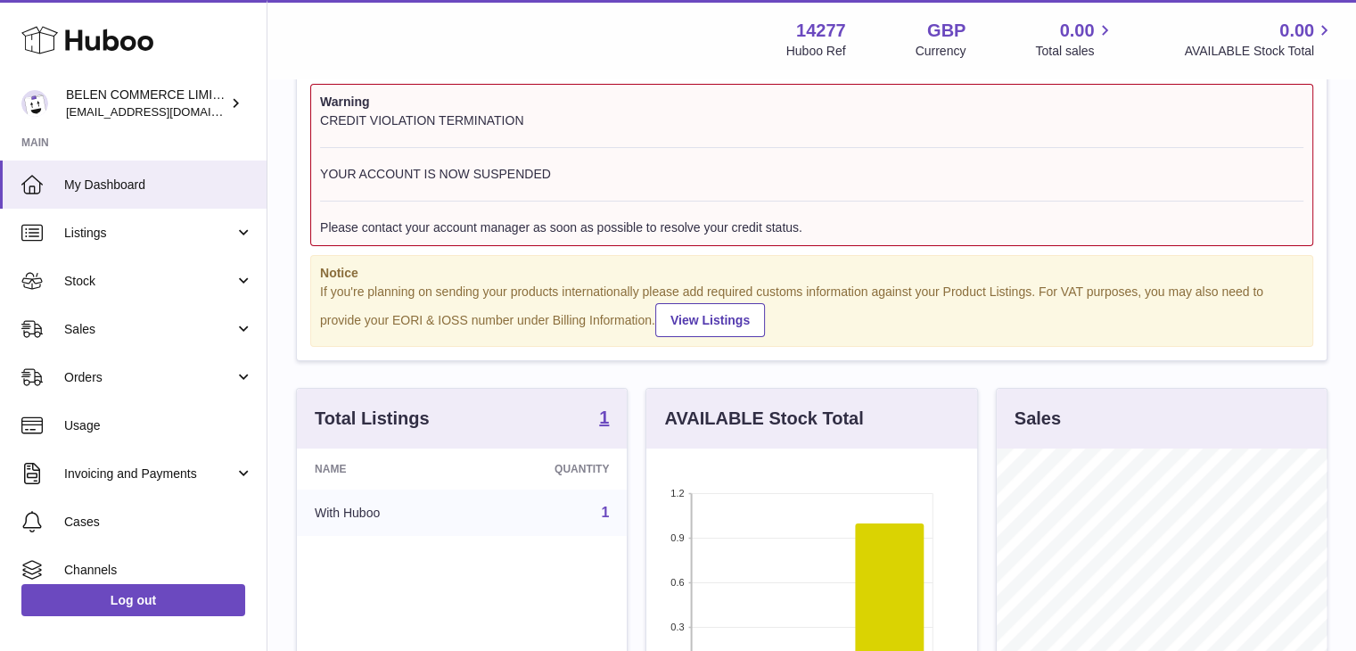
scroll to position [89, 0]
